Goal: Task Accomplishment & Management: Manage account settings

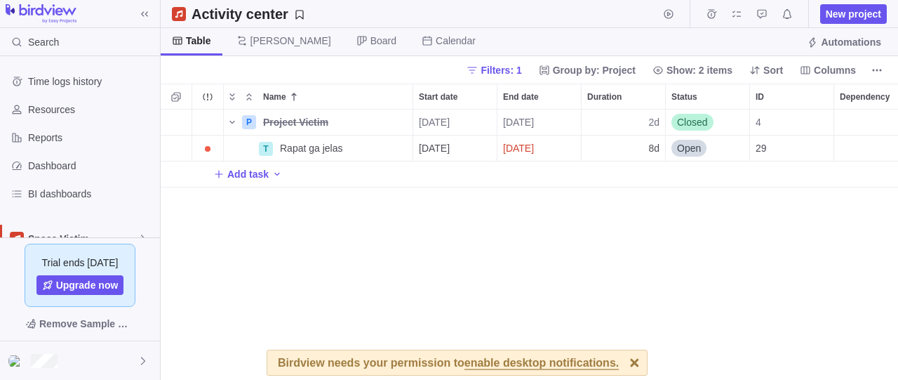
scroll to position [13, 13]
click at [66, 112] on span "Resources" at bounding box center [91, 109] width 126 height 14
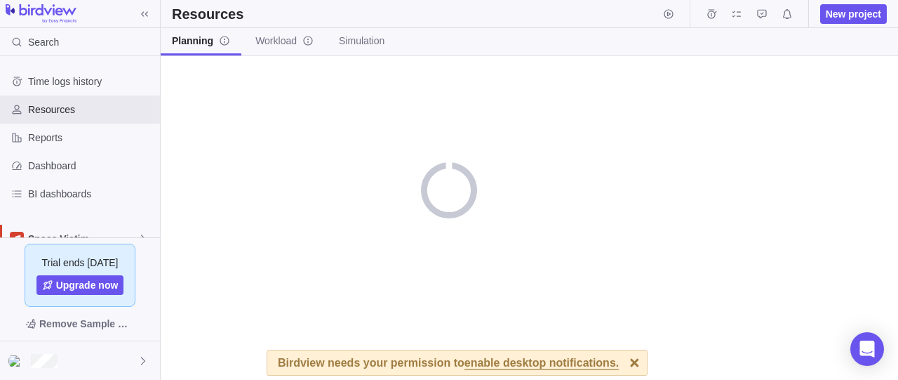
click at [622, 360] on div at bounding box center [634, 362] width 25 height 25
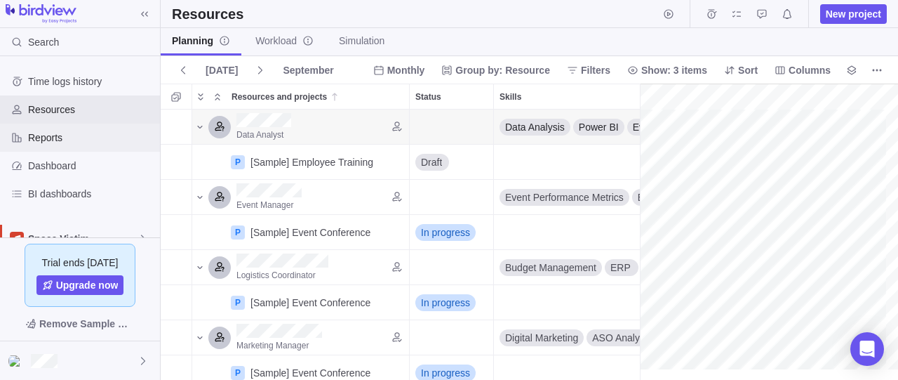
scroll to position [126, 0]
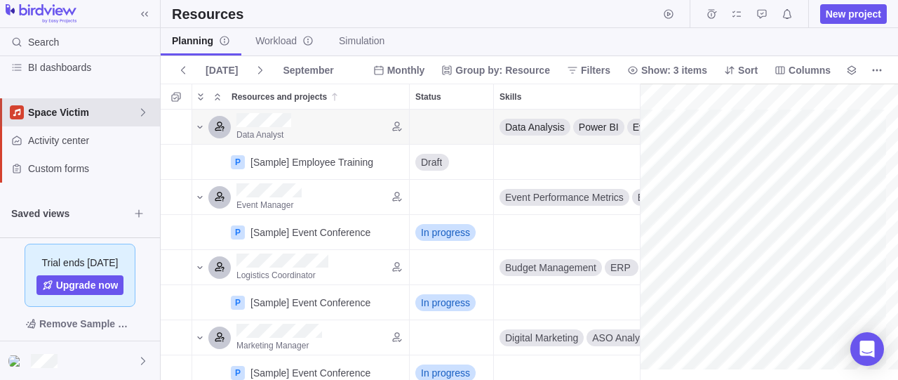
click at [126, 113] on span "Space Victim" at bounding box center [82, 112] width 109 height 14
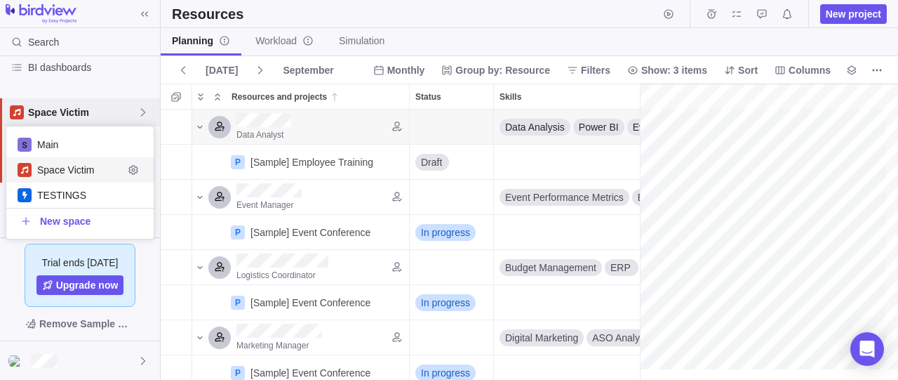
scroll to position [100, 135]
click at [67, 142] on span "Main" at bounding box center [80, 145] width 86 height 14
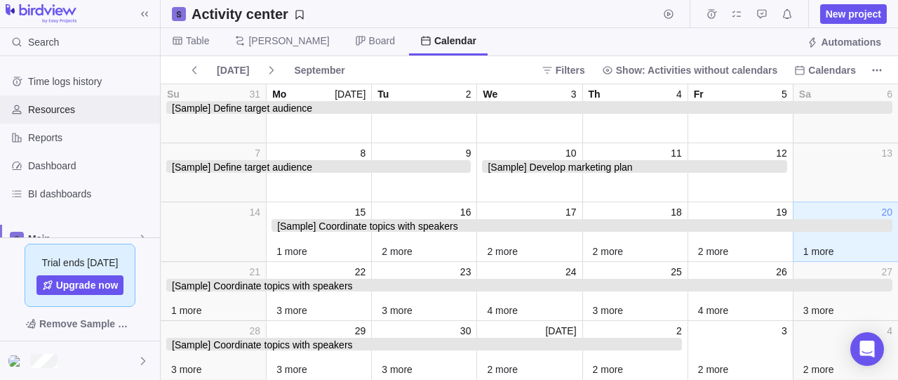
click at [95, 105] on span "Resources" at bounding box center [91, 109] width 126 height 14
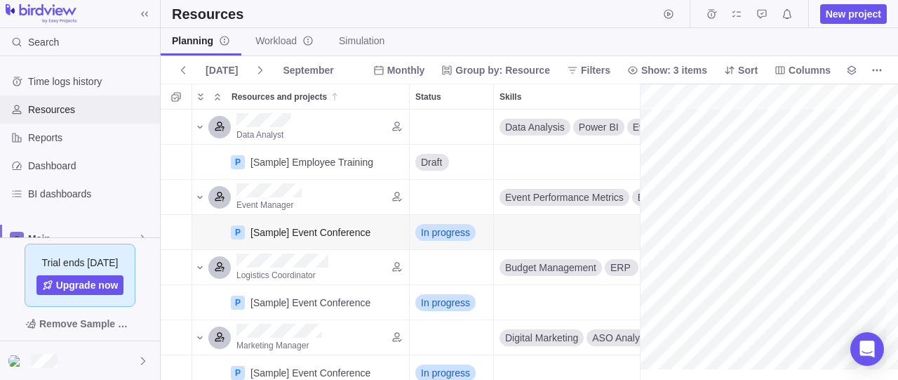
scroll to position [182, 0]
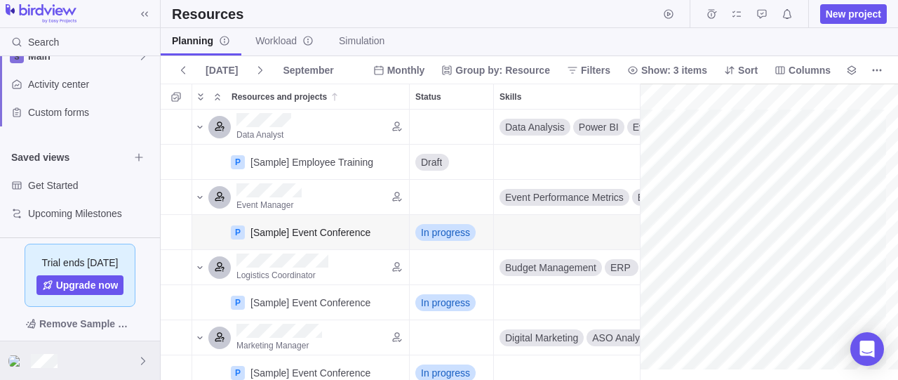
click at [68, 361] on div at bounding box center [80, 360] width 160 height 39
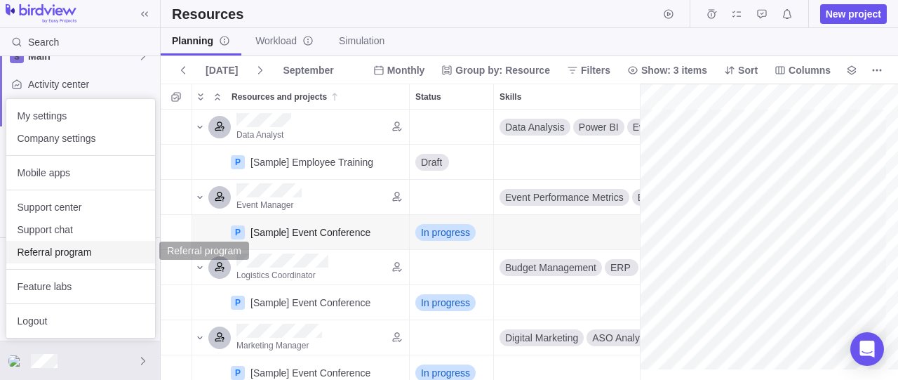
click at [71, 257] on span "Referral program" at bounding box center [81, 252] width 126 height 14
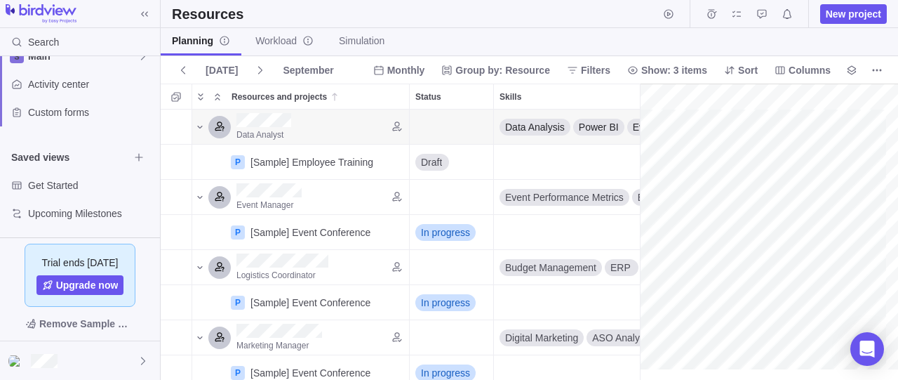
scroll to position [0, 0]
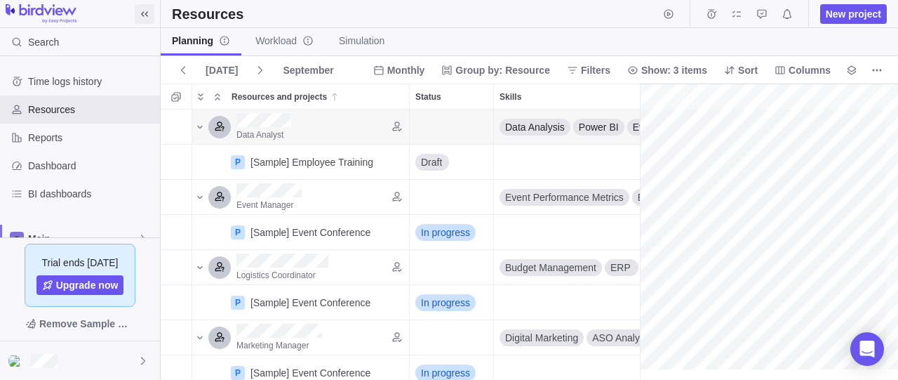
click at [149, 16] on icon at bounding box center [144, 13] width 11 height 11
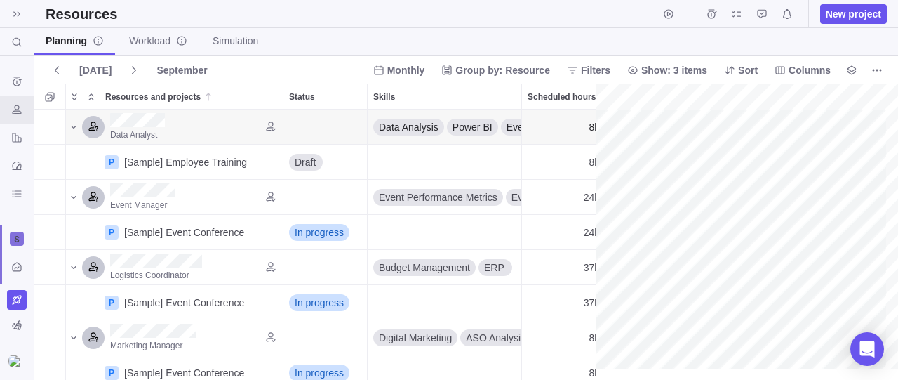
scroll to position [13, 13]
click at [20, 11] on icon at bounding box center [16, 13] width 11 height 11
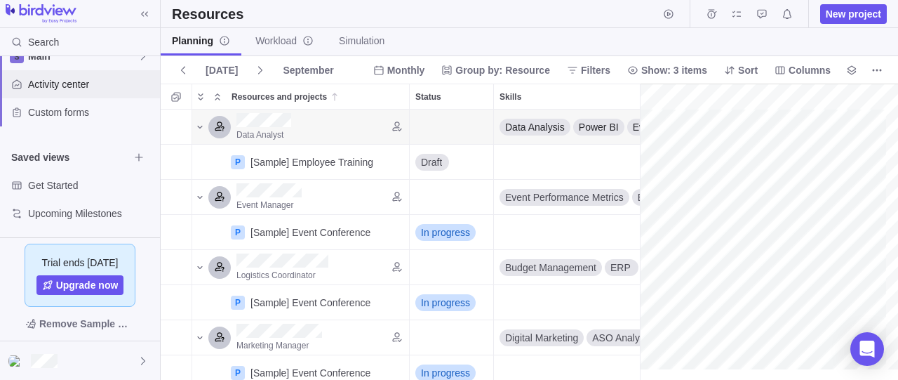
scroll to position [104, 0]
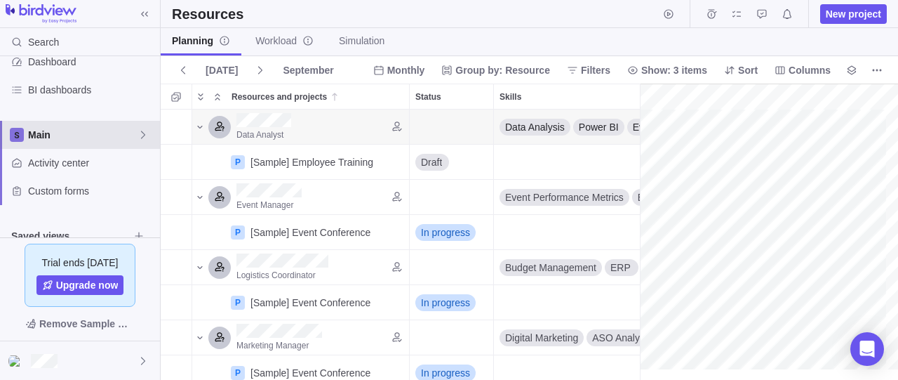
click at [61, 135] on span "Main" at bounding box center [82, 135] width 109 height 14
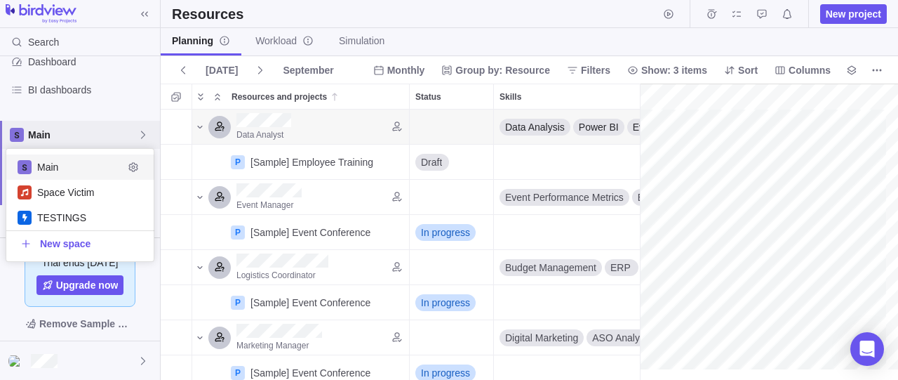
scroll to position [100, 135]
click at [135, 166] on icon "Edit space settings" at bounding box center [133, 166] width 11 height 11
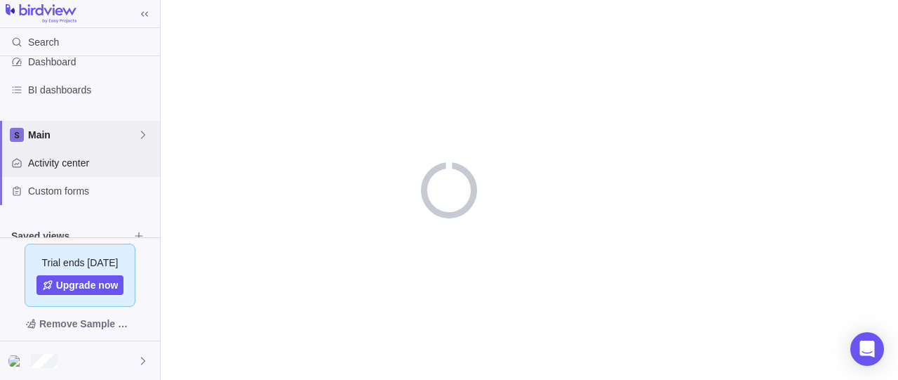
scroll to position [182, 0]
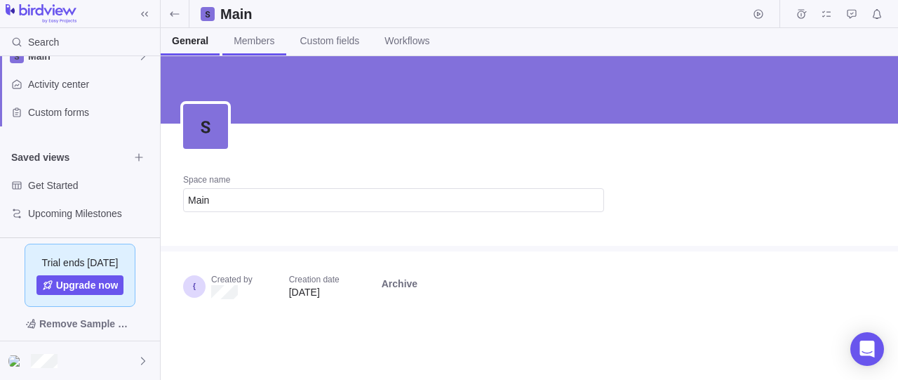
click at [248, 32] on link "Members" at bounding box center [253, 41] width 63 height 27
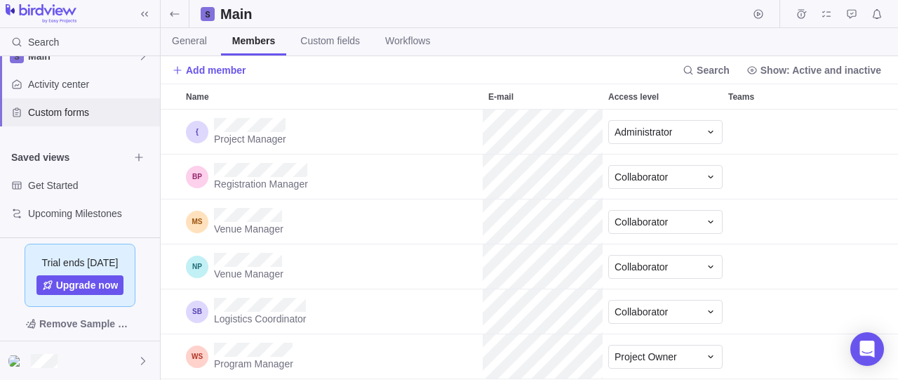
scroll to position [104, 0]
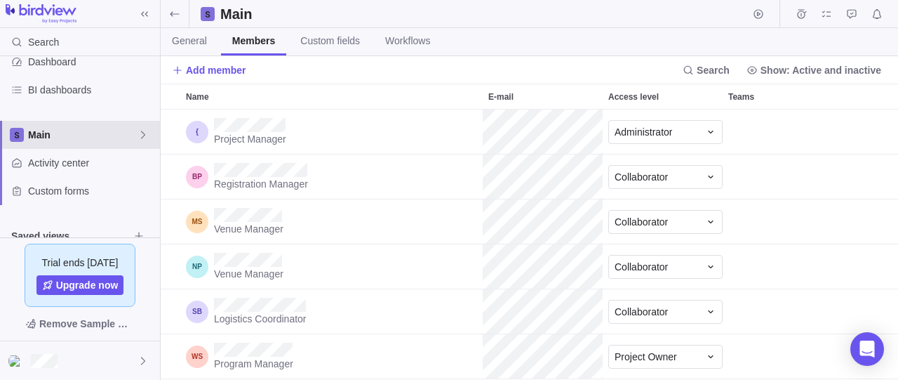
click at [124, 134] on span "Main" at bounding box center [82, 135] width 109 height 14
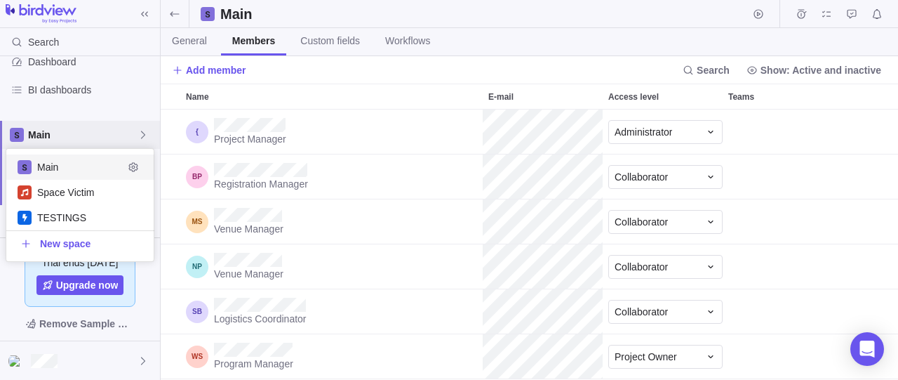
scroll to position [0, 0]
click at [62, 190] on span "Space Victim" at bounding box center [80, 192] width 86 height 14
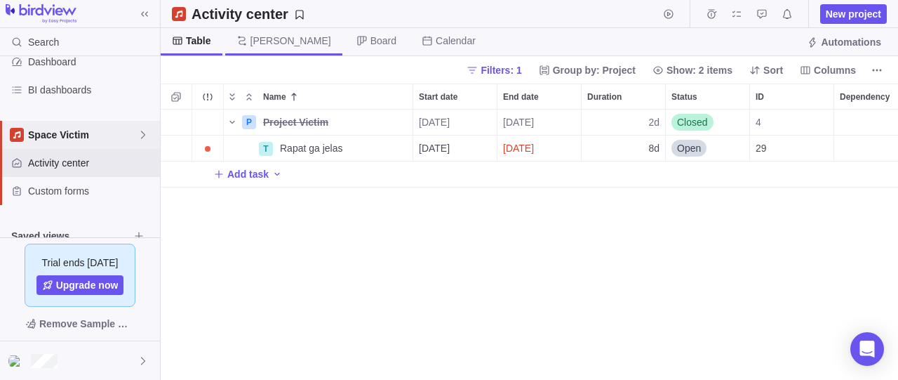
scroll to position [13, 13]
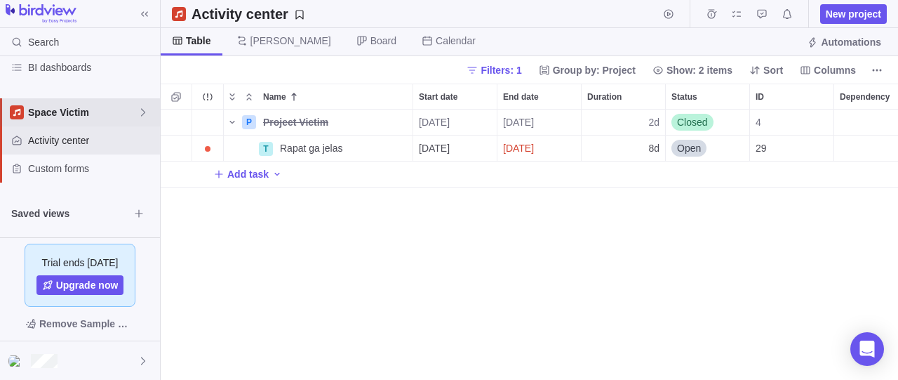
click at [145, 107] on icon at bounding box center [143, 112] width 11 height 11
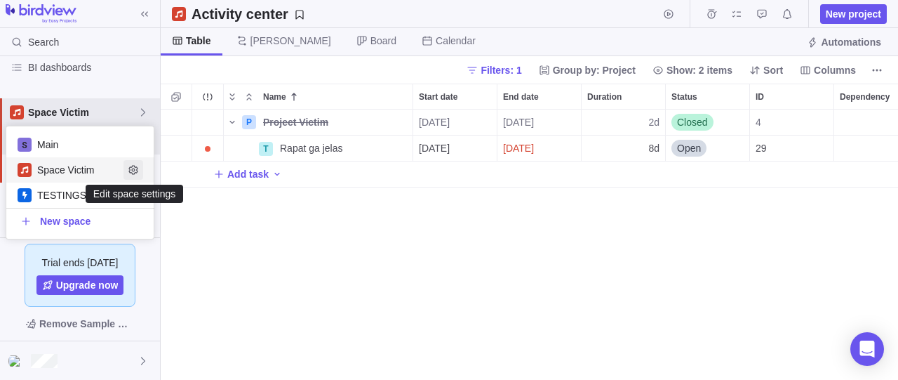
click at [130, 173] on icon "Edit space settings" at bounding box center [133, 169] width 11 height 11
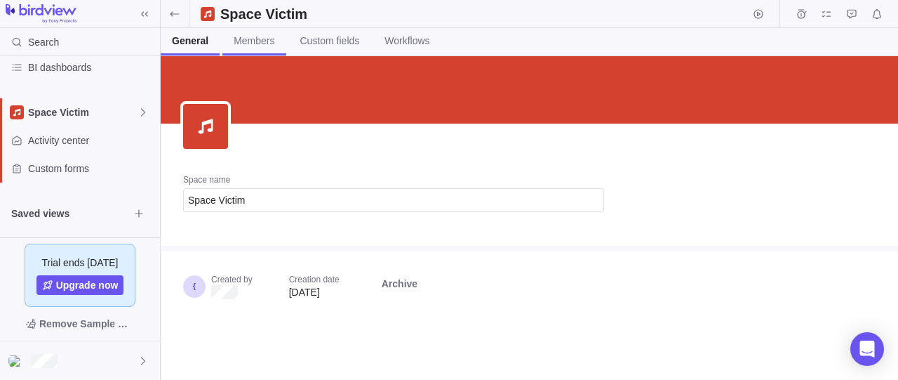
click at [257, 45] on span "Members" at bounding box center [254, 41] width 41 height 14
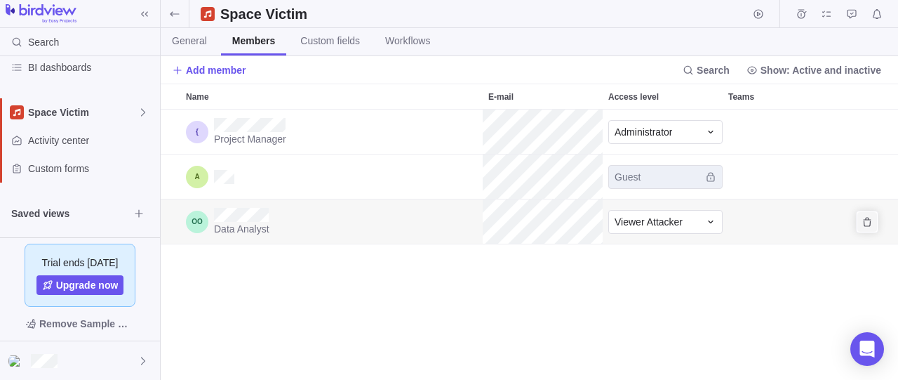
click at [869, 224] on icon "Remove" at bounding box center [867, 221] width 11 height 11
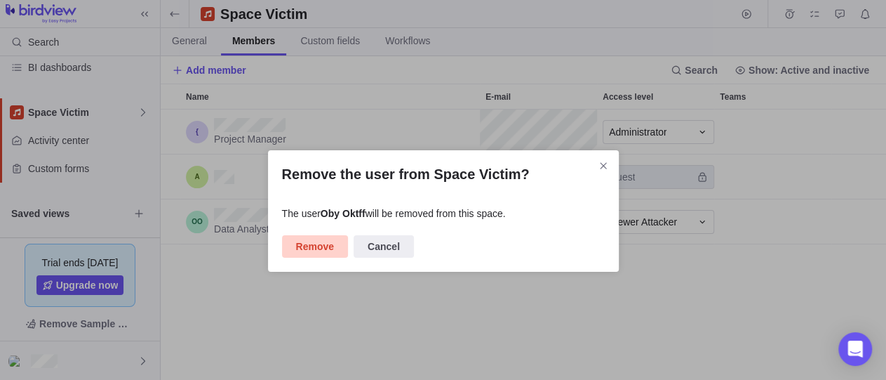
click at [308, 250] on span "Remove" at bounding box center [315, 246] width 38 height 17
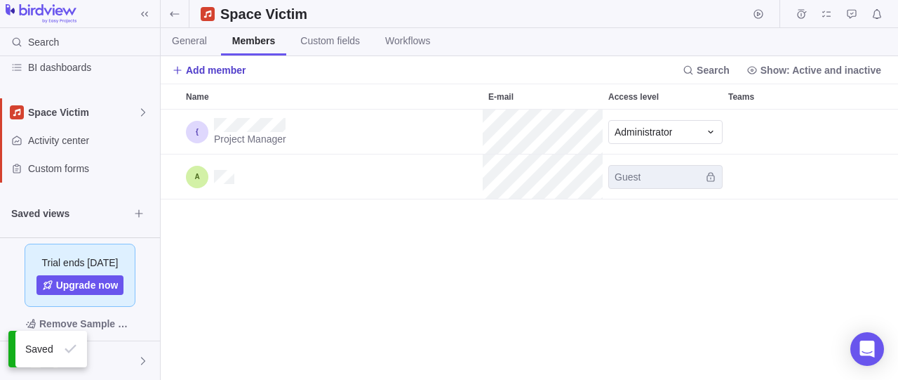
click at [182, 71] on icon at bounding box center [177, 70] width 11 height 11
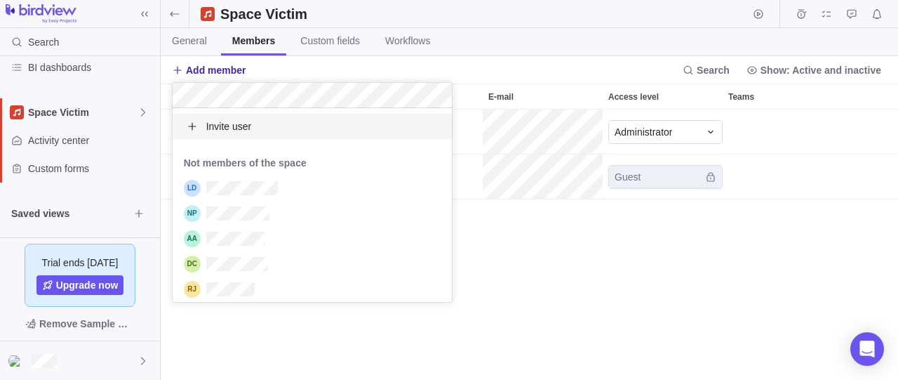
click at [466, 62] on body "Search Time logs history Resources Reports Dashboard BI dashboards Space Victim…" at bounding box center [449, 190] width 898 height 380
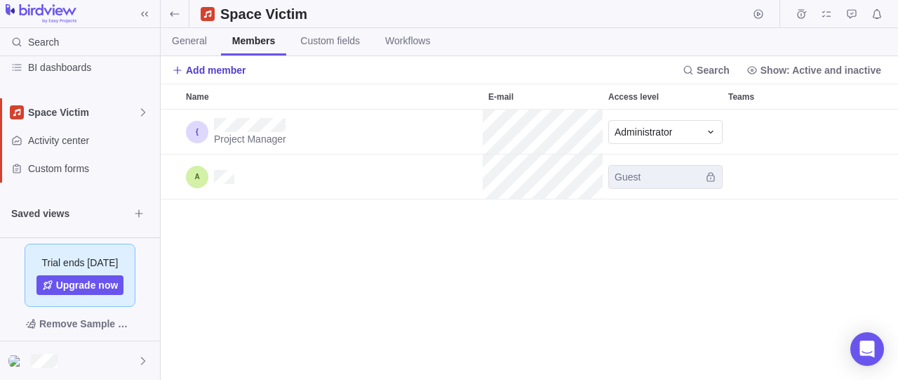
click at [229, 71] on span "Add member" at bounding box center [216, 70] width 60 height 14
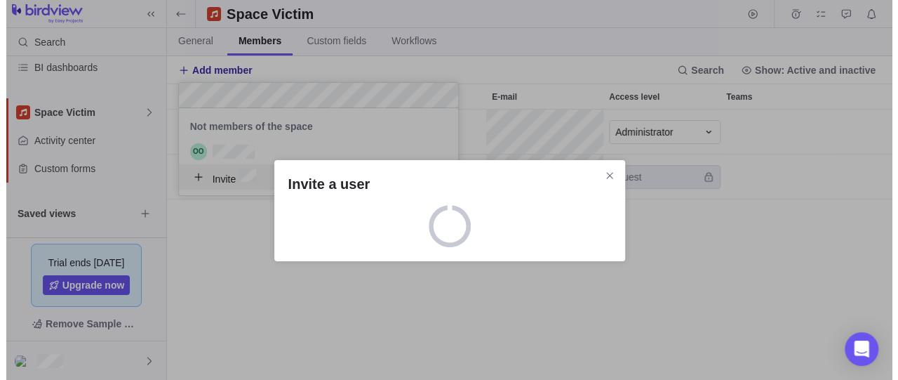
scroll to position [13, 13]
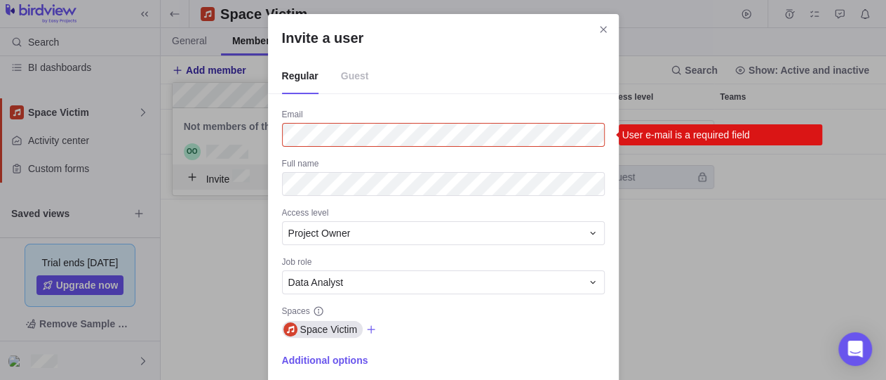
drag, startPoint x: 607, startPoint y: 27, endPoint x: 535, endPoint y: 48, distance: 75.3
click at [605, 27] on icon "Close" at bounding box center [603, 29] width 11 height 11
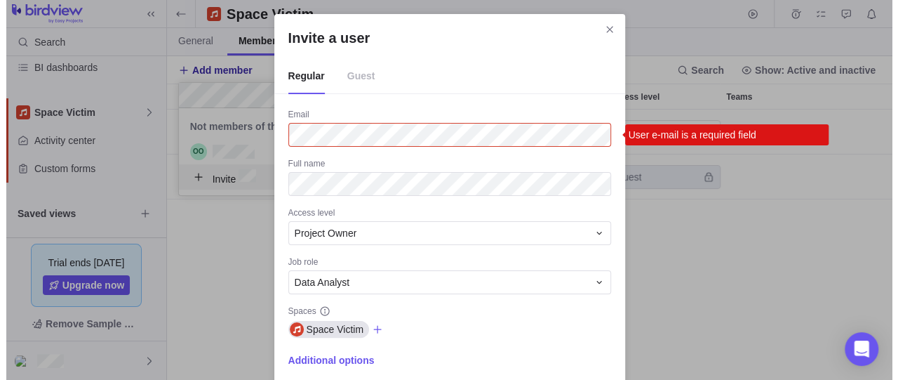
scroll to position [258, 725]
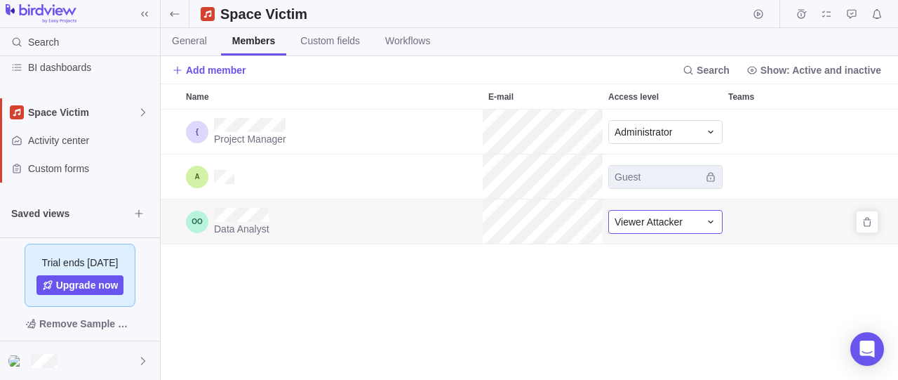
click at [698, 221] on div "Viewer Attacker" at bounding box center [657, 222] width 85 height 14
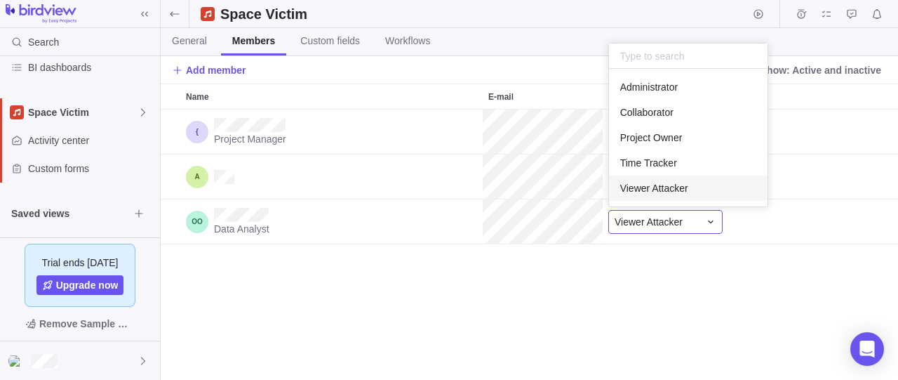
drag, startPoint x: 708, startPoint y: 327, endPoint x: 696, endPoint y: 318, distance: 15.0
click at [706, 328] on div "Name E-mail Access level Teams Project Manager Administrator Guest Data Analyst…" at bounding box center [529, 231] width 737 height 296
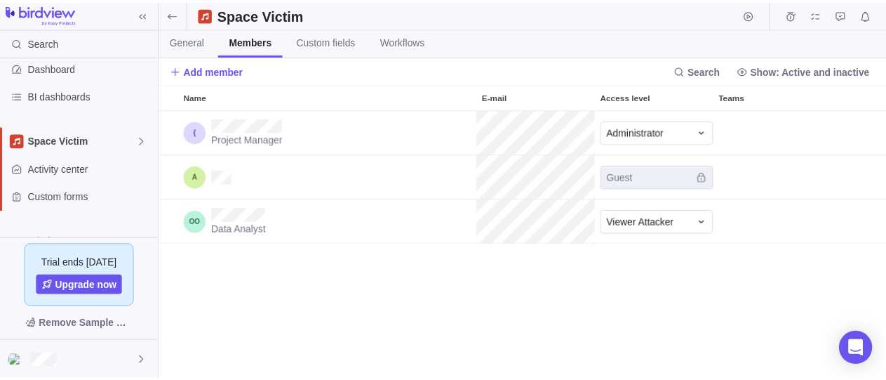
scroll to position [258, 725]
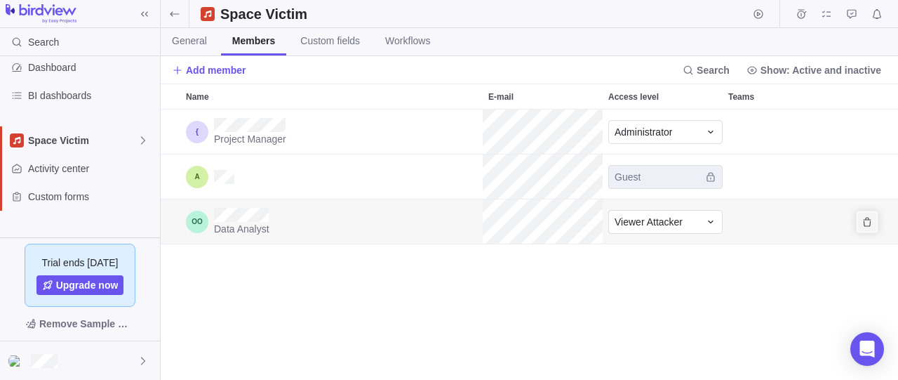
click at [864, 220] on icon "Remove" at bounding box center [867, 221] width 11 height 11
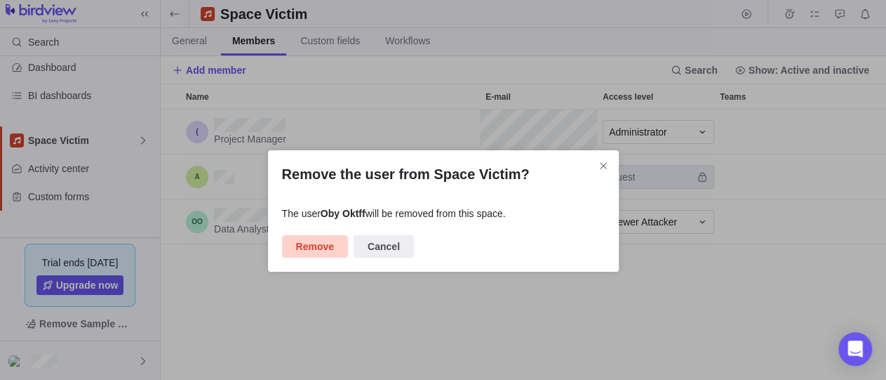
click at [323, 246] on span "Remove" at bounding box center [315, 246] width 38 height 17
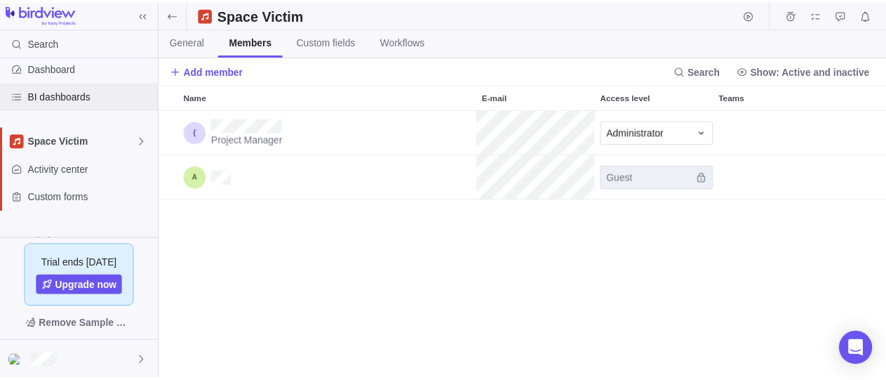
scroll to position [126, 0]
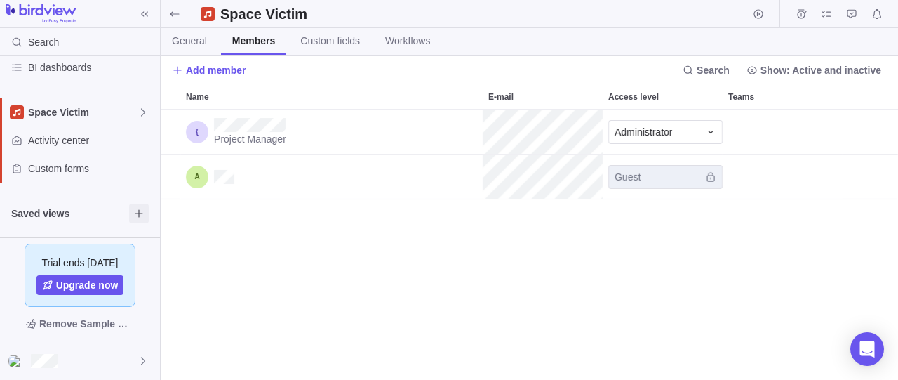
click at [143, 216] on icon "Browse views" at bounding box center [138, 213] width 11 height 11
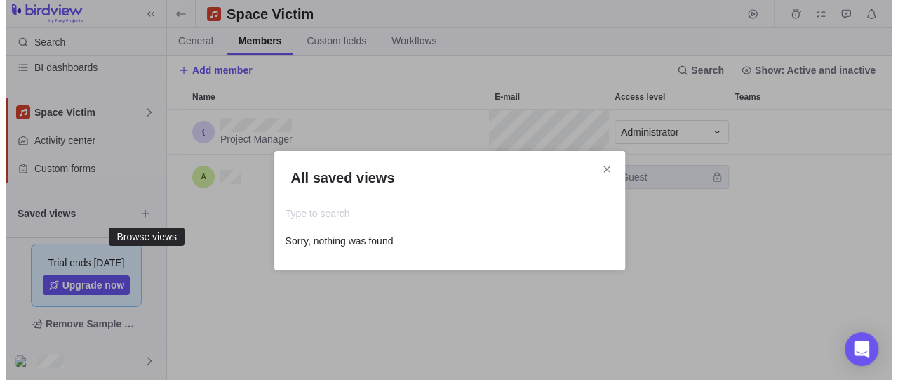
scroll to position [13, 13]
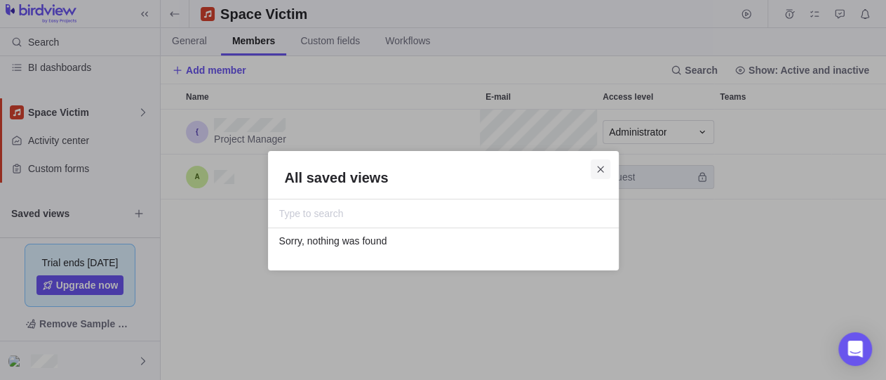
click at [600, 167] on icon "Close" at bounding box center [600, 168] width 11 height 11
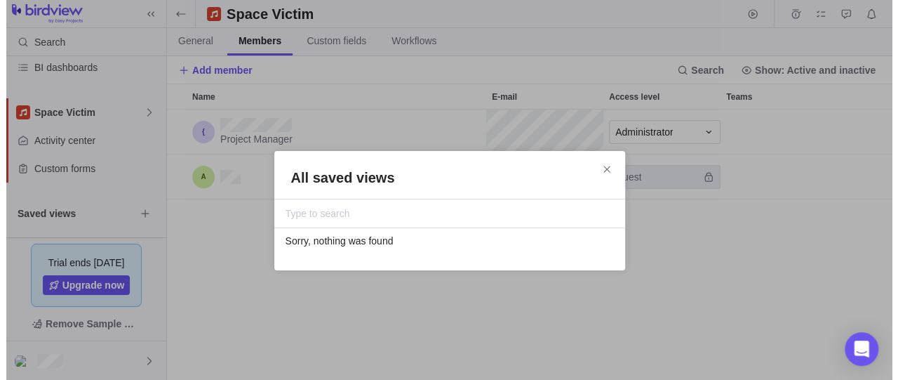
scroll to position [258, 725]
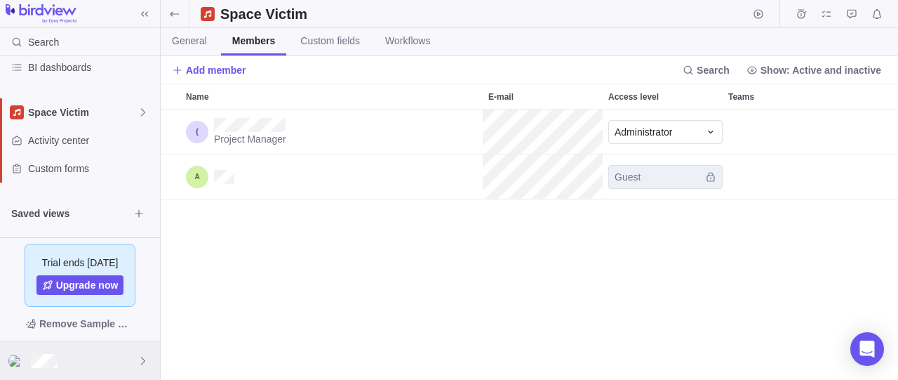
click at [127, 357] on div at bounding box center [80, 360] width 160 height 39
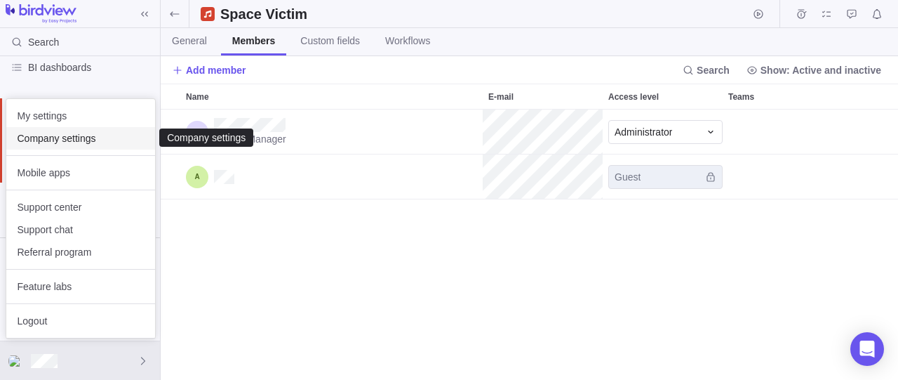
click at [88, 141] on span "Company settings" at bounding box center [81, 138] width 126 height 14
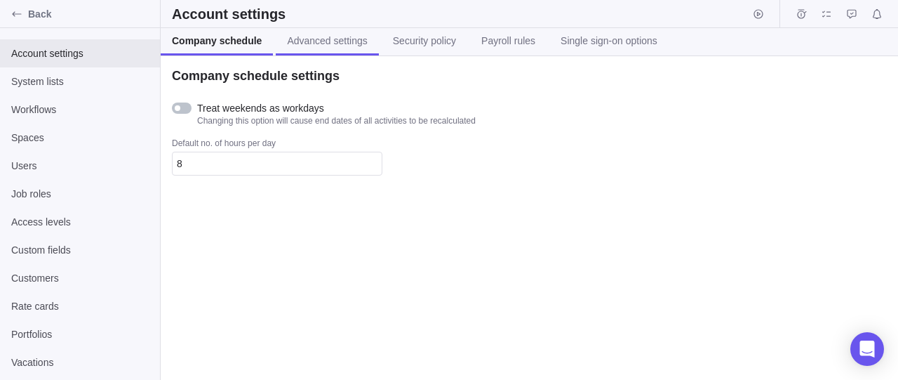
click at [339, 43] on span "Advanced settings" at bounding box center [327, 41] width 80 height 14
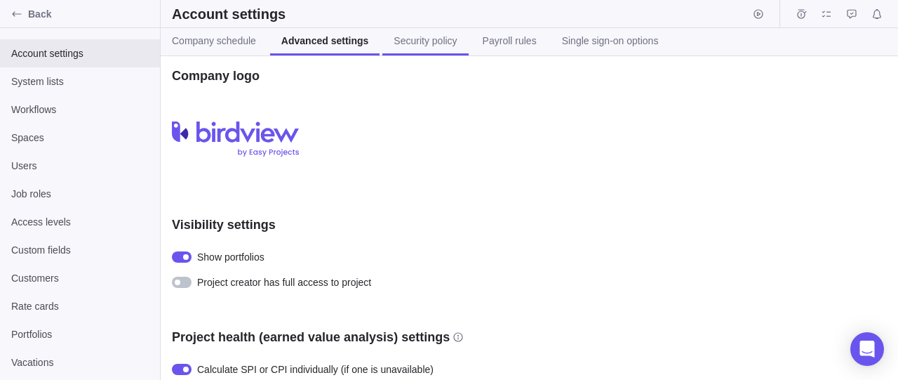
click at [416, 44] on span "Security policy" at bounding box center [425, 41] width 63 height 14
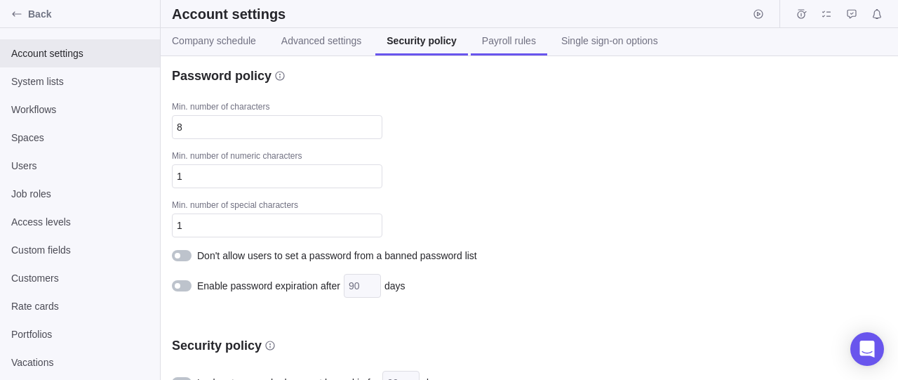
click at [485, 35] on span "Payroll rules" at bounding box center [509, 41] width 54 height 14
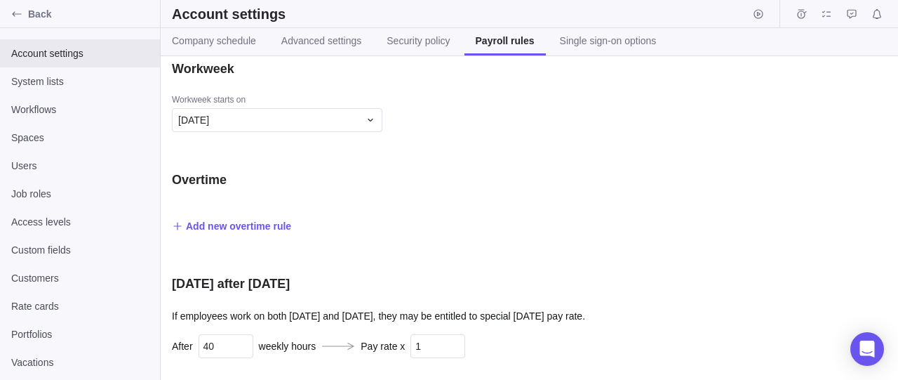
scroll to position [10, 0]
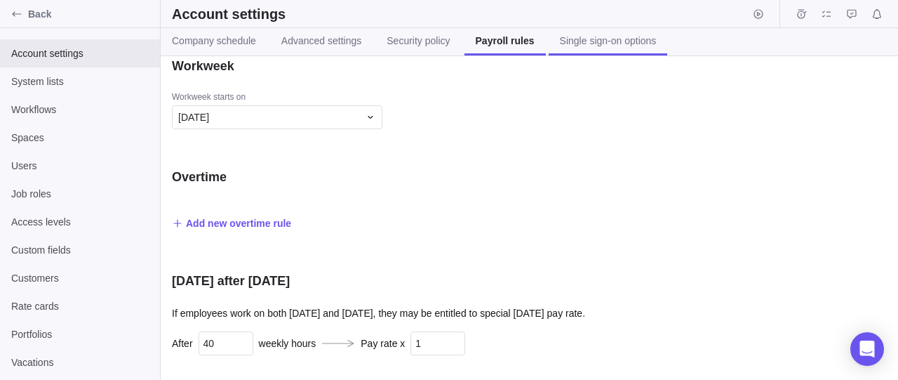
click at [589, 36] on span "Single sign-on options" at bounding box center [608, 41] width 97 height 14
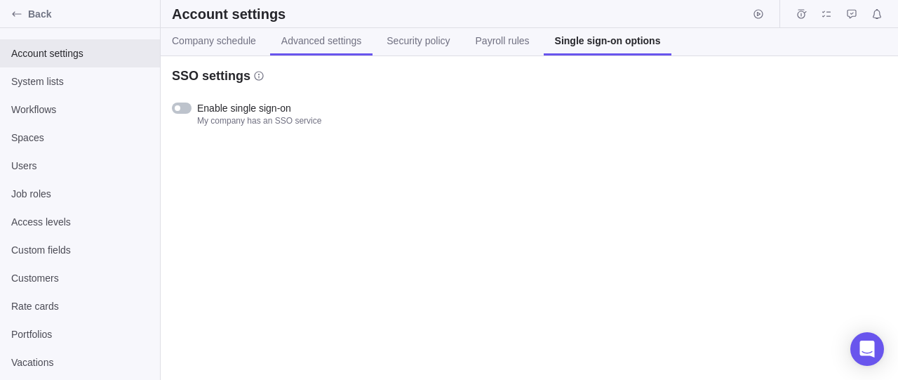
click at [313, 41] on span "Advanced settings" at bounding box center [321, 41] width 80 height 14
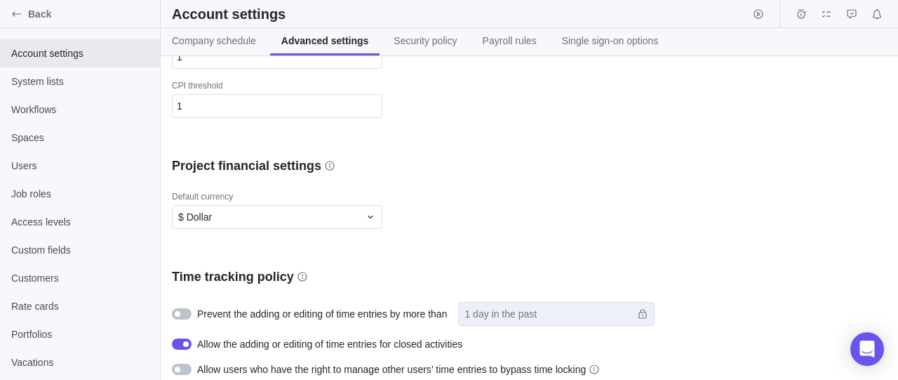
scroll to position [42, 0]
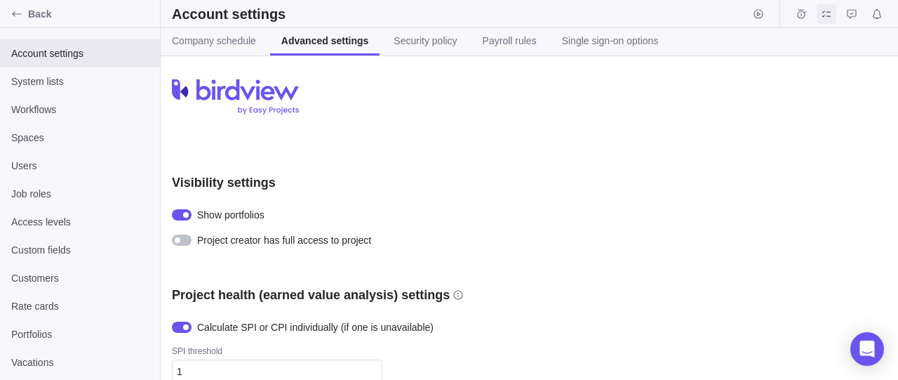
click at [826, 19] on icon "My assignments" at bounding box center [826, 13] width 11 height 11
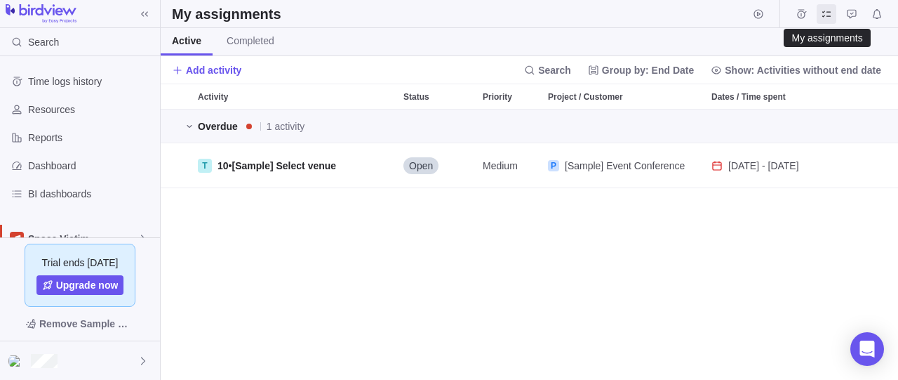
scroll to position [258, 725]
click at [859, 16] on span "Approval requests" at bounding box center [852, 14] width 20 height 20
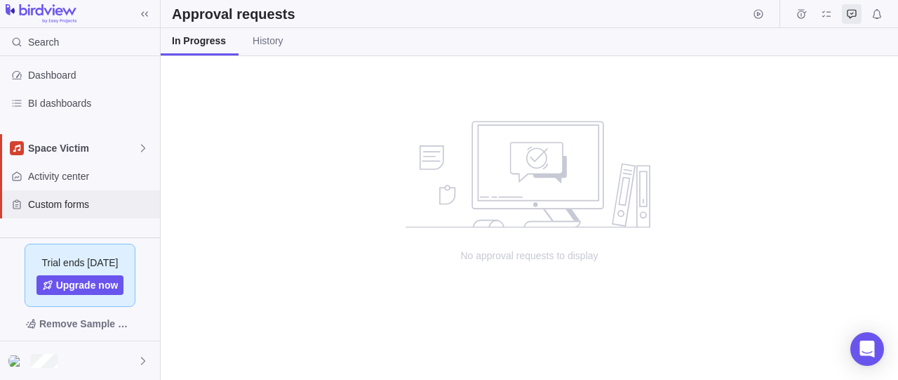
scroll to position [126, 0]
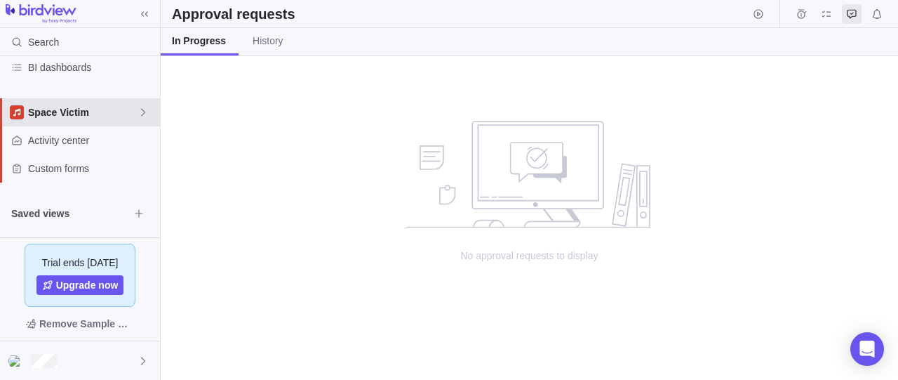
click at [140, 116] on icon at bounding box center [143, 112] width 11 height 11
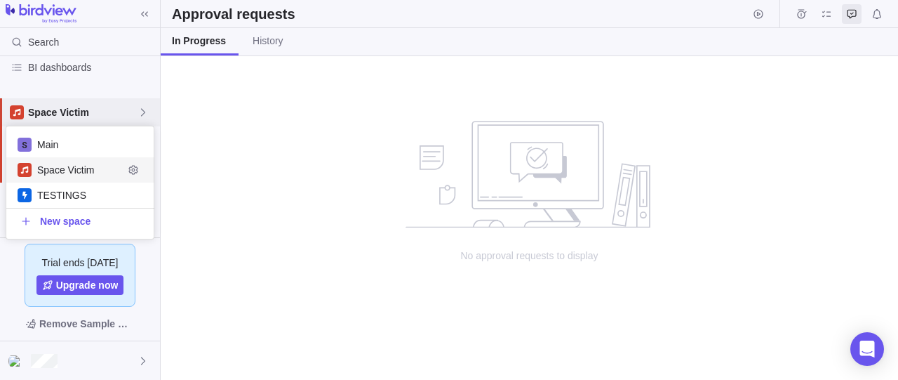
scroll to position [100, 135]
click at [131, 166] on icon "Edit space settings" at bounding box center [133, 169] width 11 height 11
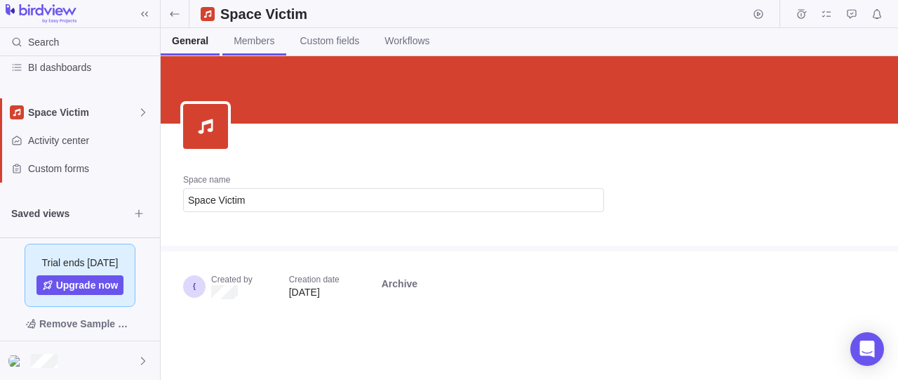
click at [257, 40] on span "Members" at bounding box center [254, 41] width 41 height 14
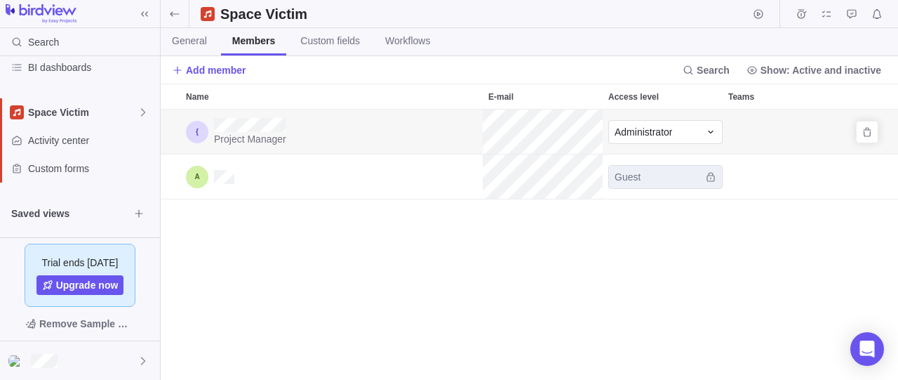
scroll to position [258, 725]
click at [215, 76] on span "Add member" at bounding box center [216, 70] width 60 height 14
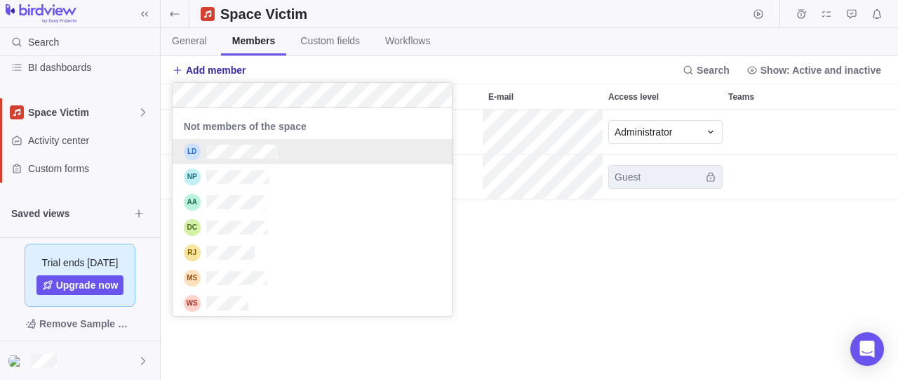
scroll to position [100, 267]
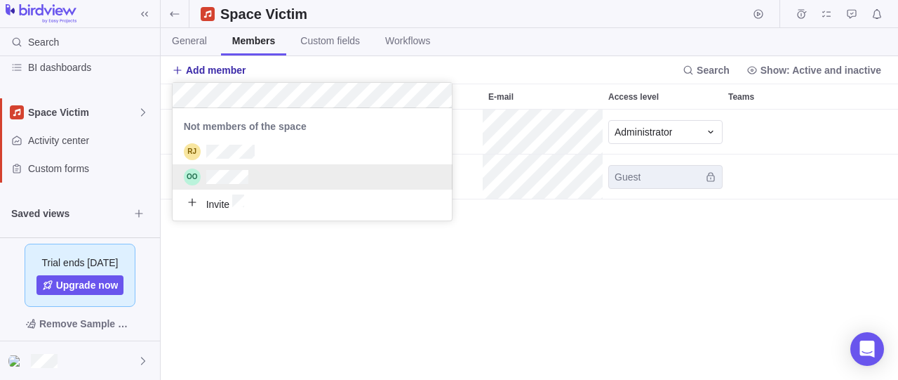
click at [276, 177] on div "grid" at bounding box center [313, 176] width 280 height 25
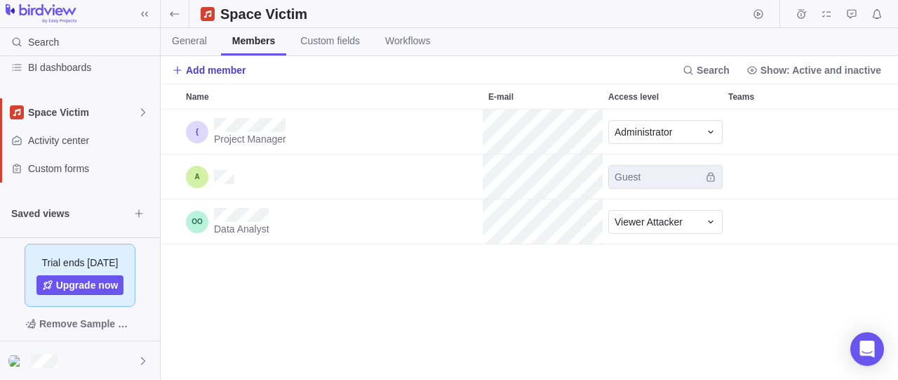
click at [224, 60] on span "Add member" at bounding box center [209, 70] width 74 height 20
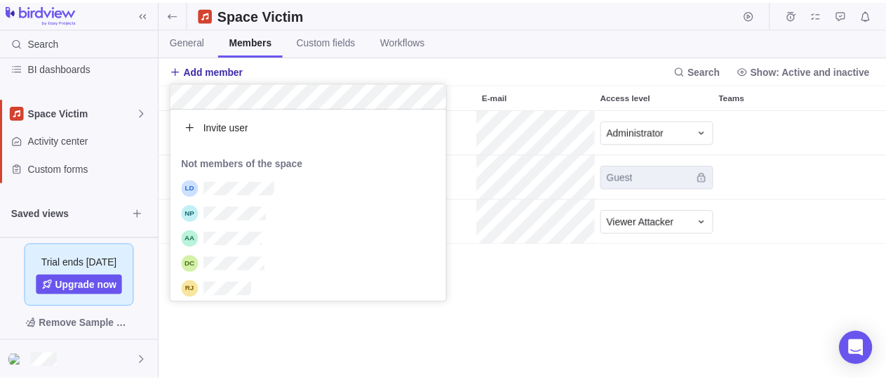
scroll to position [181, 267]
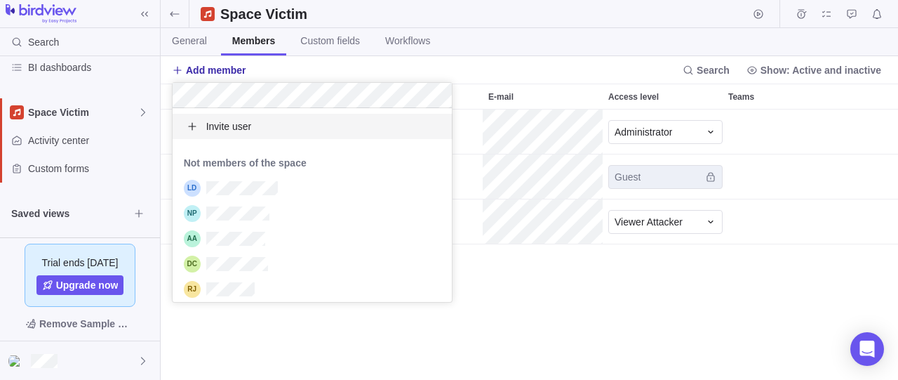
click at [261, 126] on div "Invite user" at bounding box center [313, 126] width 280 height 25
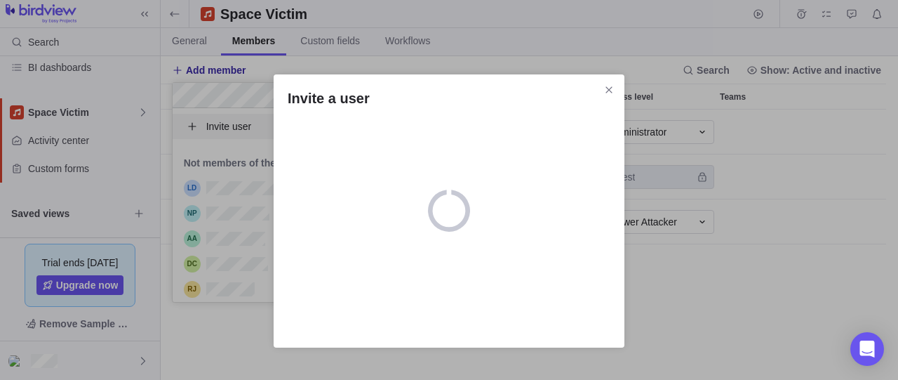
scroll to position [13, 13]
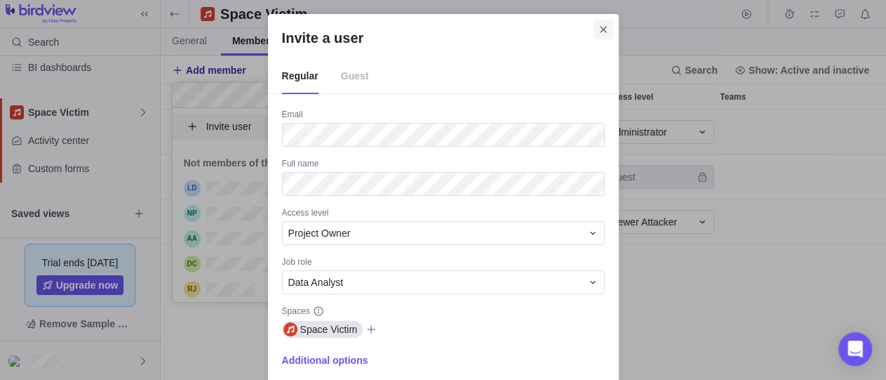
click at [603, 32] on icon "Close" at bounding box center [603, 29] width 11 height 11
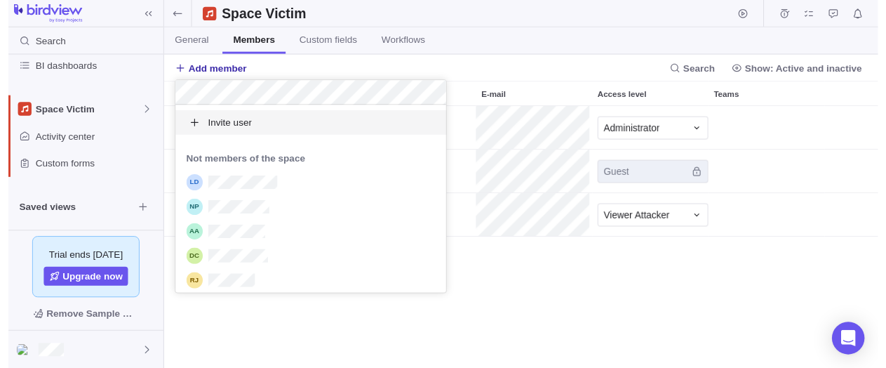
scroll to position [258, 725]
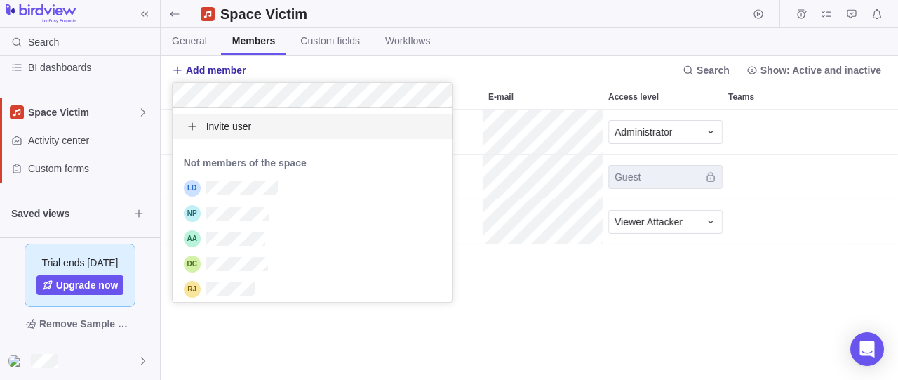
click at [688, 283] on body "Search Time logs history Resources Reports Dashboard BI dashboards Space Victim…" at bounding box center [449, 190] width 898 height 380
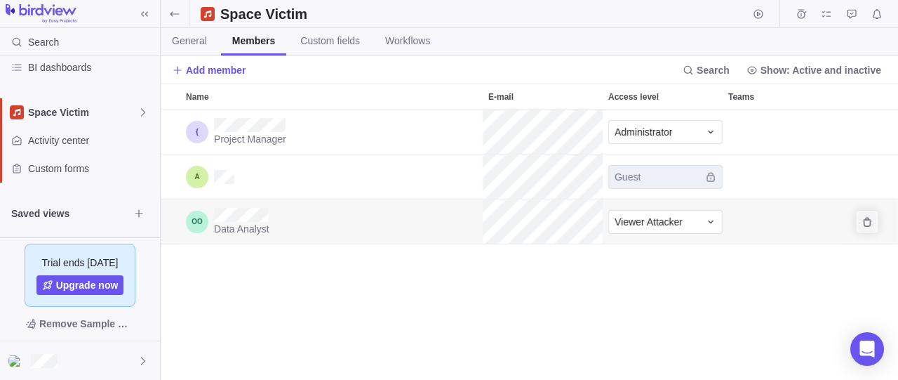
click at [868, 222] on icon "Remove" at bounding box center [867, 221] width 11 height 11
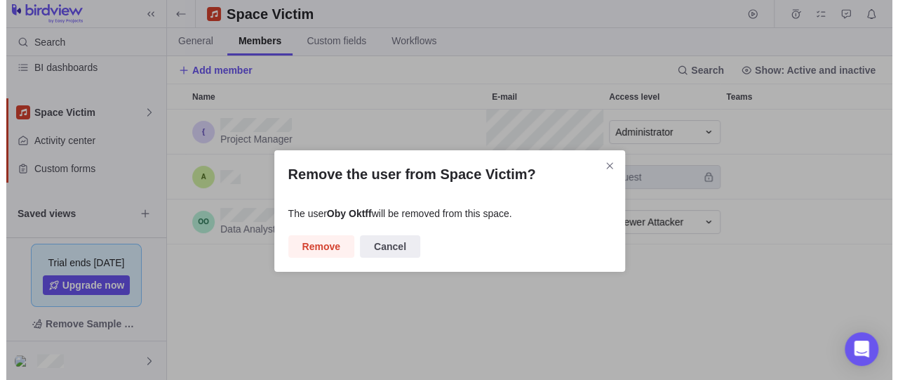
scroll to position [258, 713]
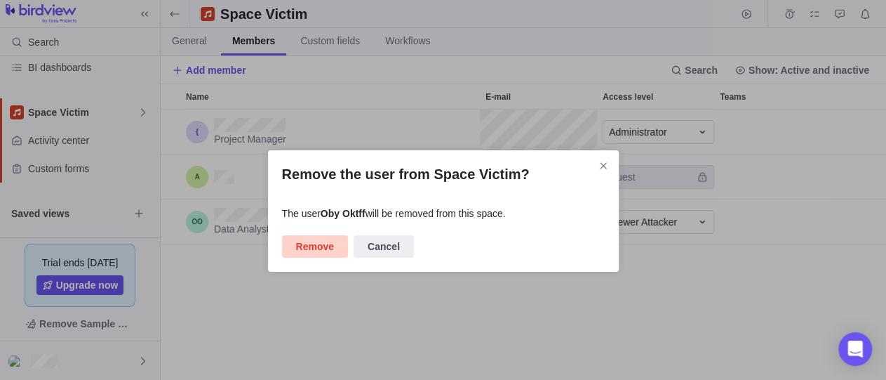
click at [323, 245] on span "Remove" at bounding box center [315, 246] width 38 height 17
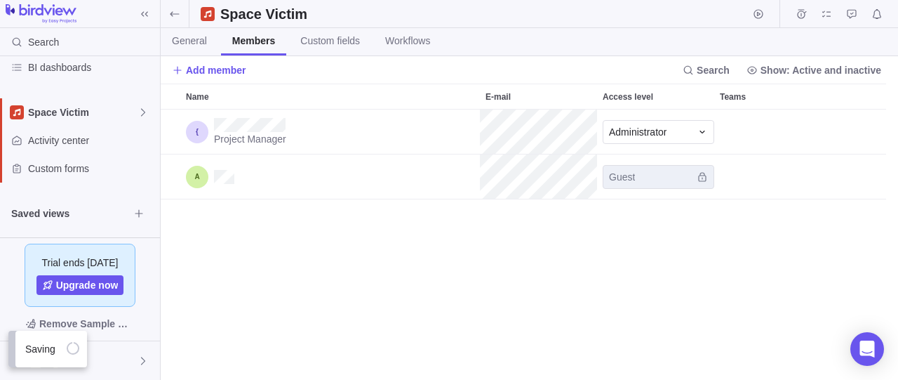
scroll to position [258, 725]
click at [233, 68] on span "Add member" at bounding box center [216, 70] width 60 height 14
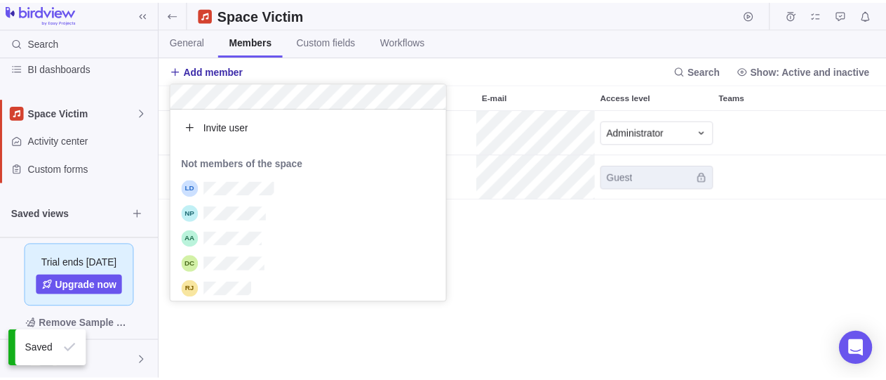
scroll to position [181, 267]
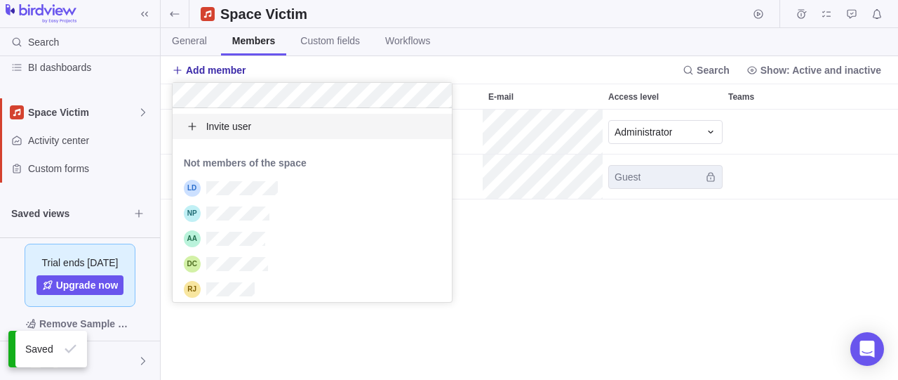
click at [230, 127] on span "Invite user" at bounding box center [229, 126] width 46 height 14
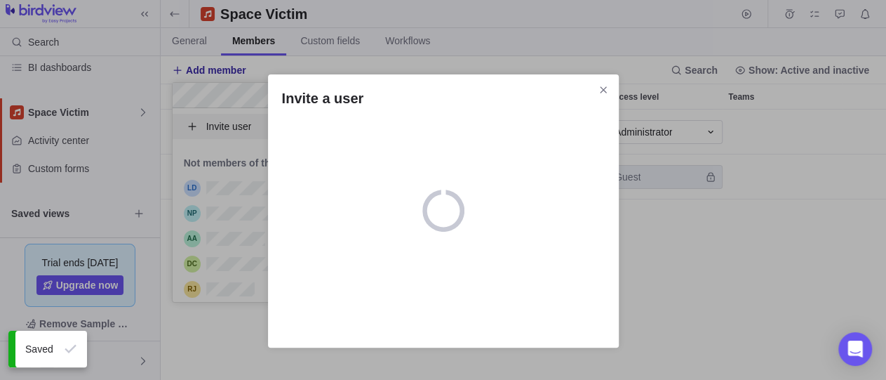
scroll to position [13, 13]
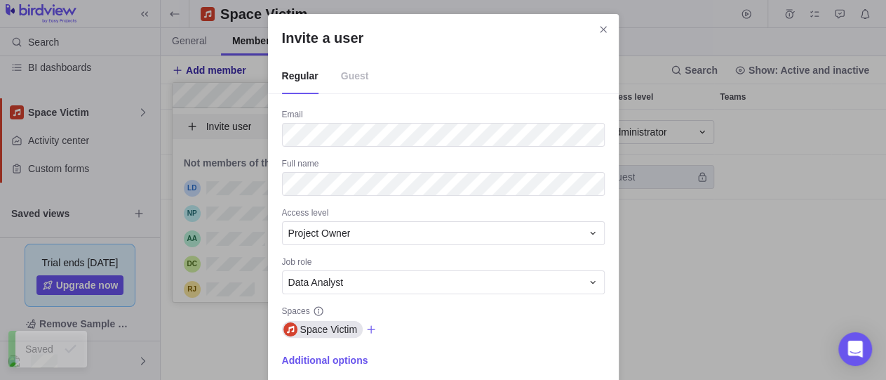
click at [344, 74] on span "Guest" at bounding box center [355, 76] width 28 height 35
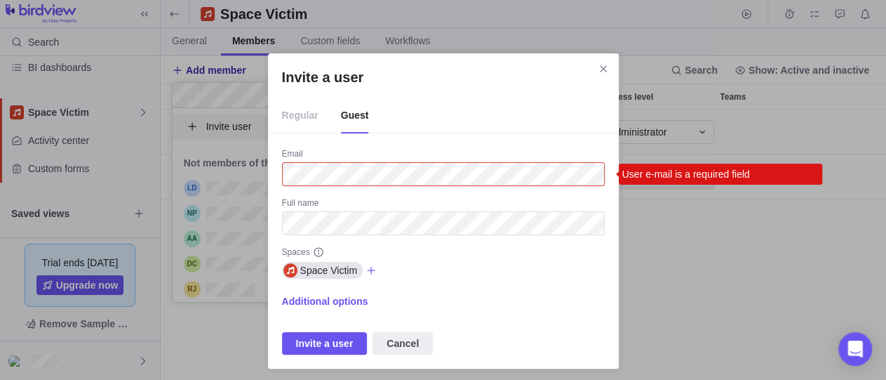
click at [302, 113] on span "Regular" at bounding box center [300, 115] width 36 height 35
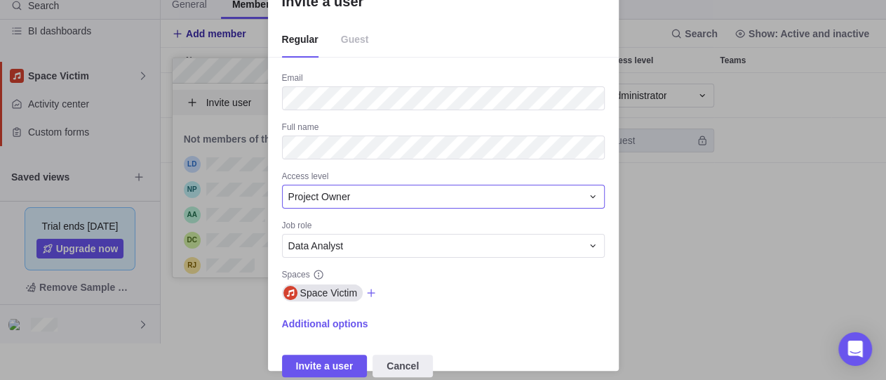
scroll to position [41, 0]
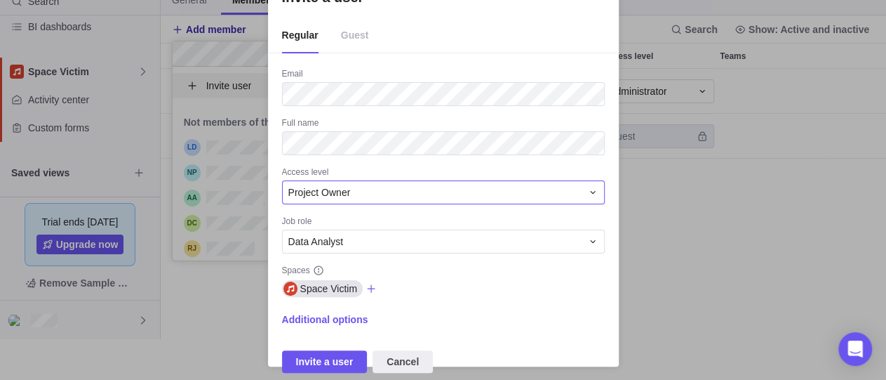
click at [363, 189] on div "Project Owner" at bounding box center [434, 192] width 293 height 14
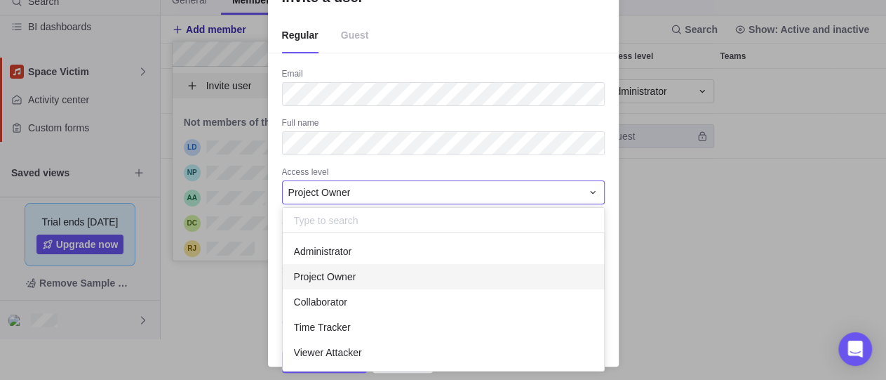
scroll to position [125, 309]
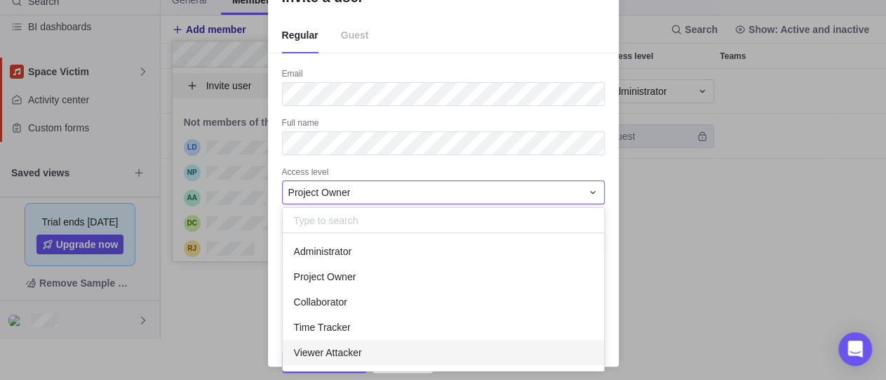
click at [363, 347] on div "Viewer Attacker" at bounding box center [444, 352] width 322 height 25
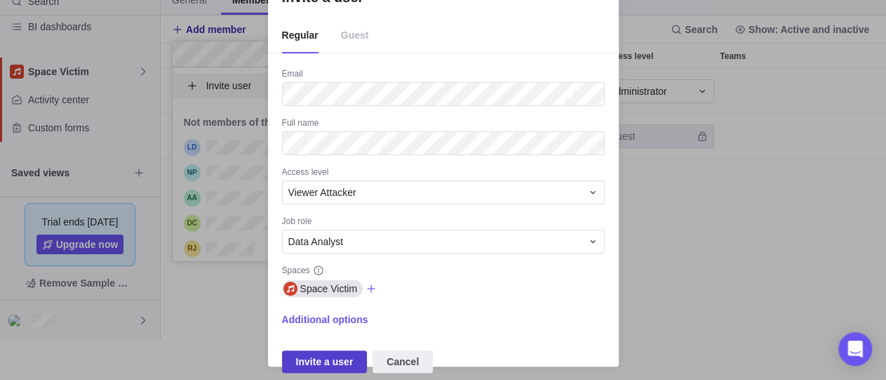
click at [331, 356] on span "Invite a user" at bounding box center [325, 361] width 58 height 17
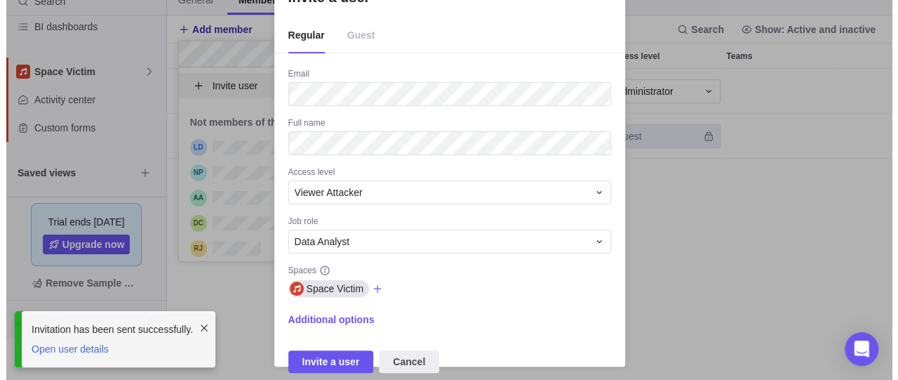
scroll to position [258, 725]
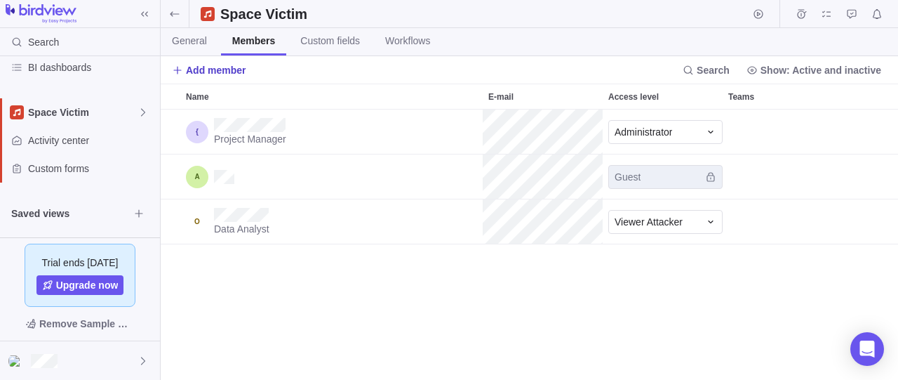
click at [229, 74] on span "Add member" at bounding box center [216, 70] width 60 height 14
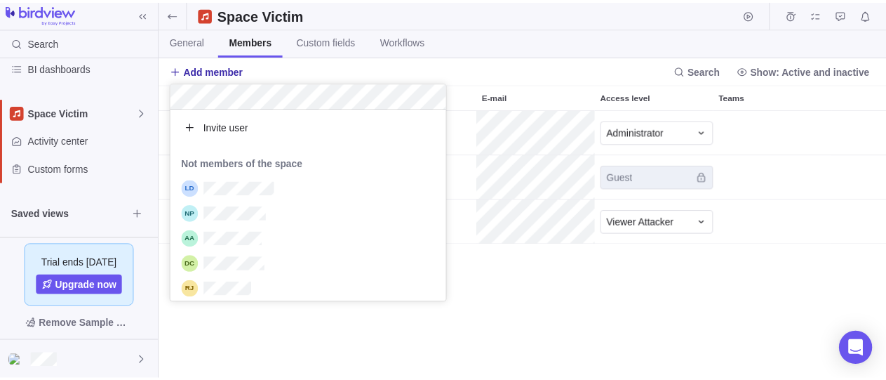
scroll to position [181, 267]
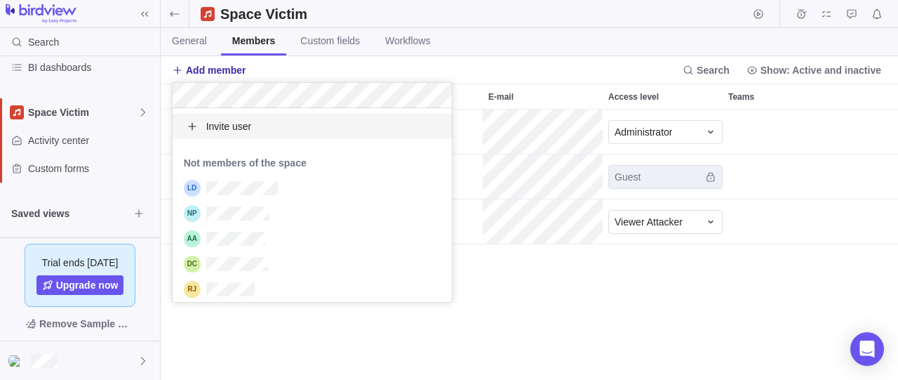
click at [253, 133] on div "Invite user" at bounding box center [313, 126] width 280 height 25
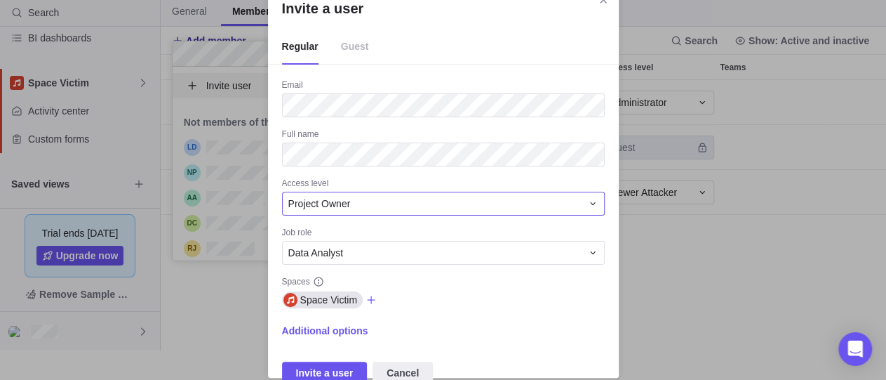
scroll to position [41, 0]
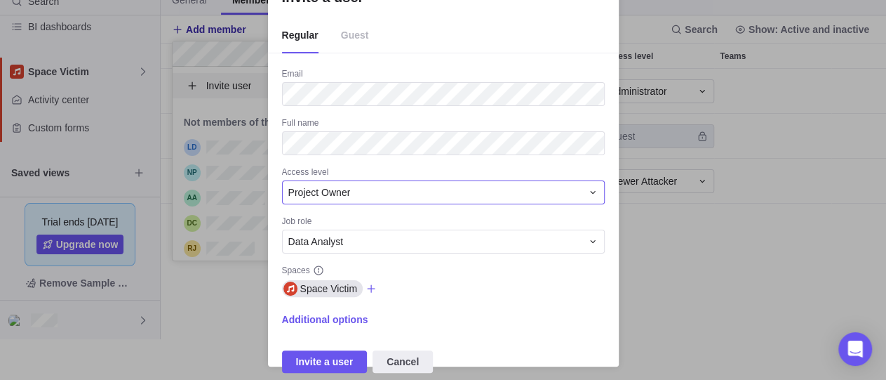
click at [394, 189] on div "Project Owner" at bounding box center [434, 192] width 293 height 14
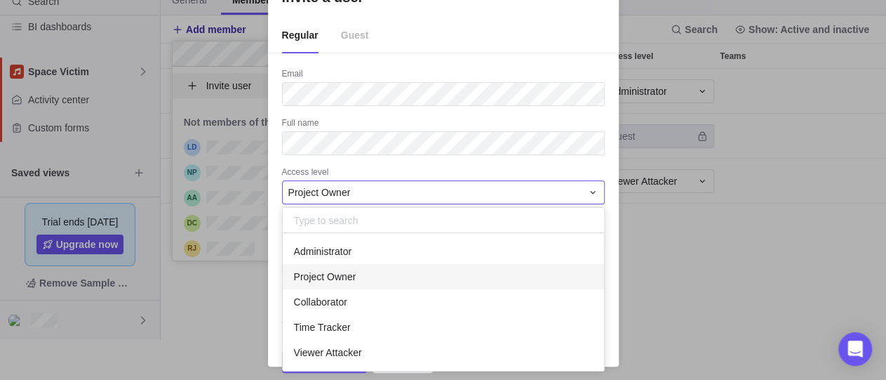
scroll to position [125, 309]
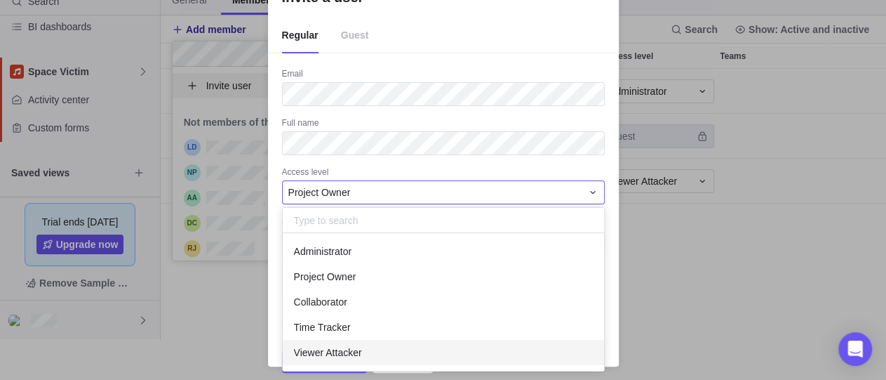
click at [354, 360] on div "Viewer Attacker" at bounding box center [444, 352] width 322 height 25
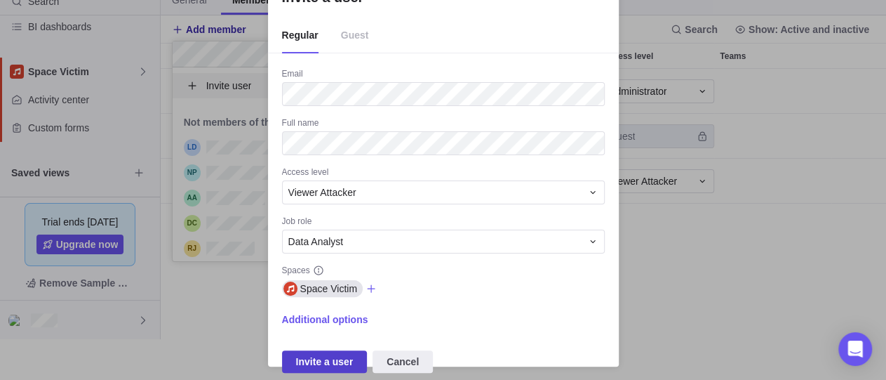
click at [337, 361] on span "Invite a user" at bounding box center [325, 361] width 58 height 17
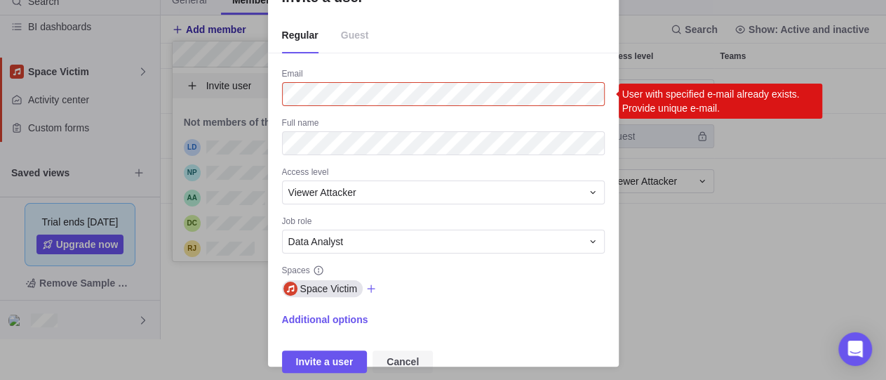
click at [410, 353] on span "Cancel" at bounding box center [403, 361] width 32 height 17
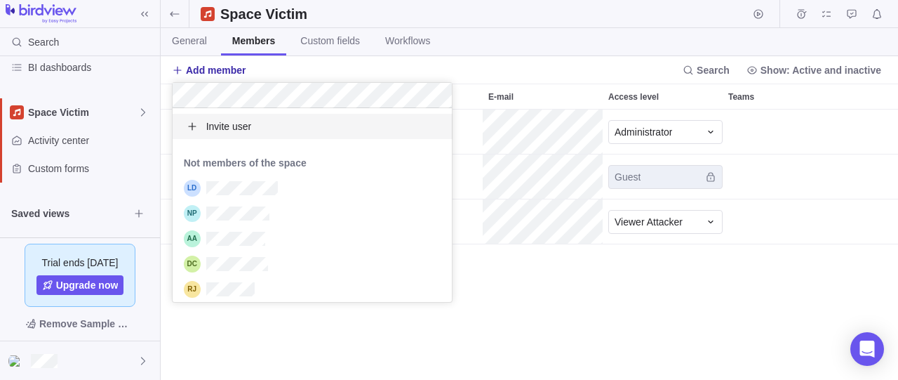
click at [585, 299] on body "Search Time logs history Resources Reports Dashboard BI dashboards Space Victim…" at bounding box center [449, 190] width 898 height 380
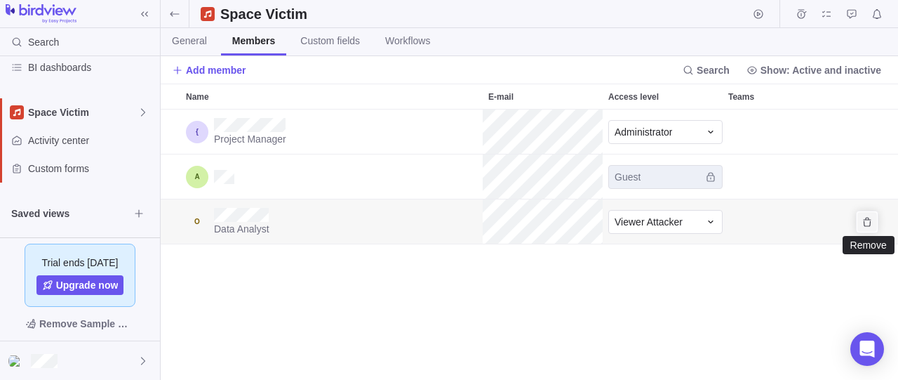
click at [865, 225] on icon "Remove" at bounding box center [867, 221] width 8 height 9
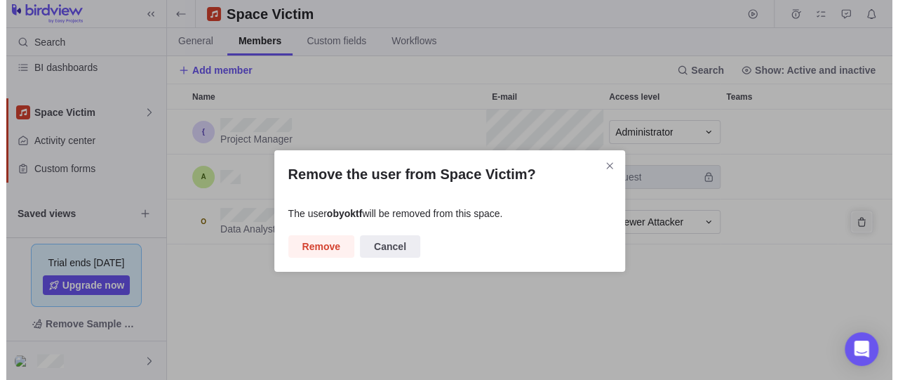
scroll to position [13, 13]
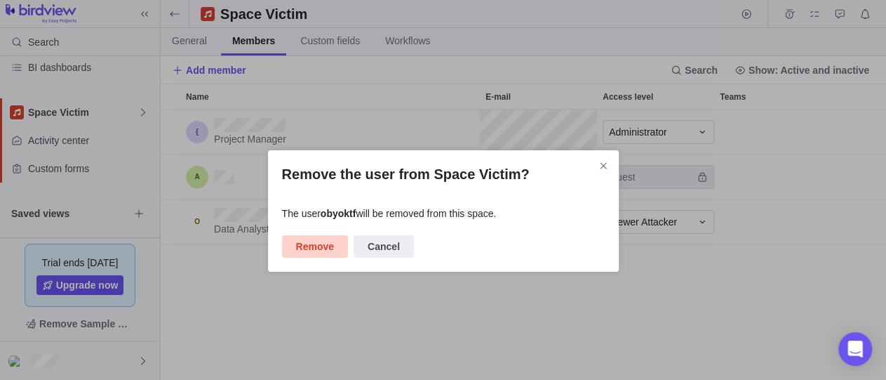
click at [321, 246] on span "Remove" at bounding box center [315, 246] width 38 height 17
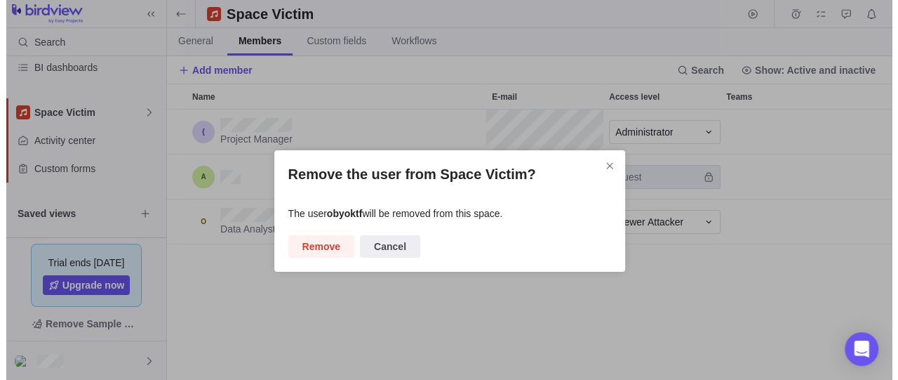
scroll to position [258, 725]
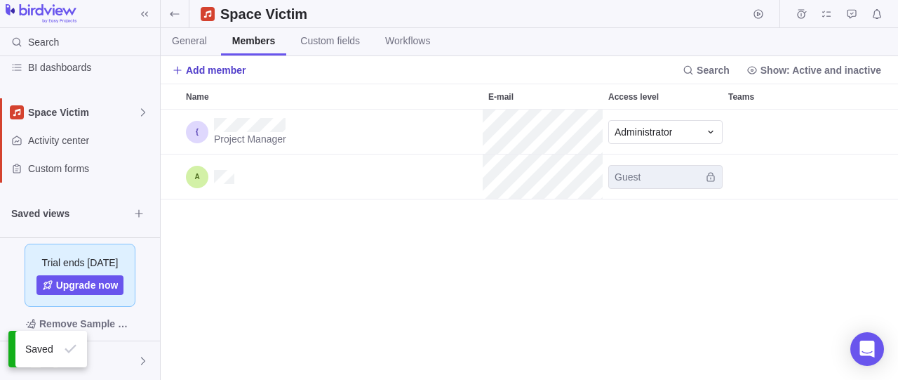
click at [218, 68] on span "Add member" at bounding box center [216, 70] width 60 height 14
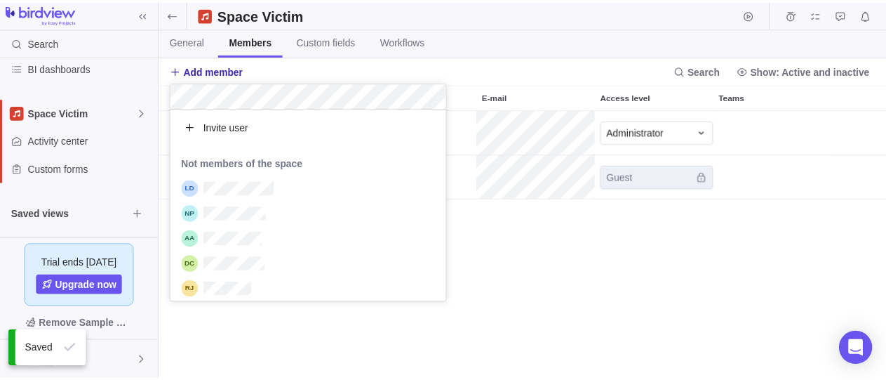
scroll to position [181, 267]
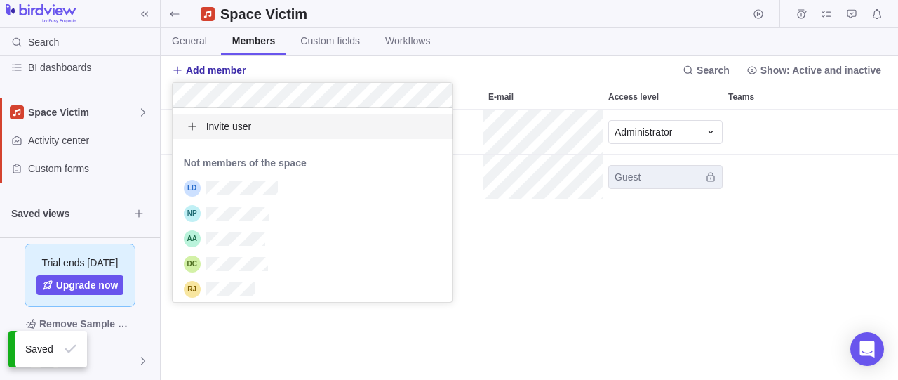
click at [236, 126] on span "Invite user" at bounding box center [229, 126] width 46 height 14
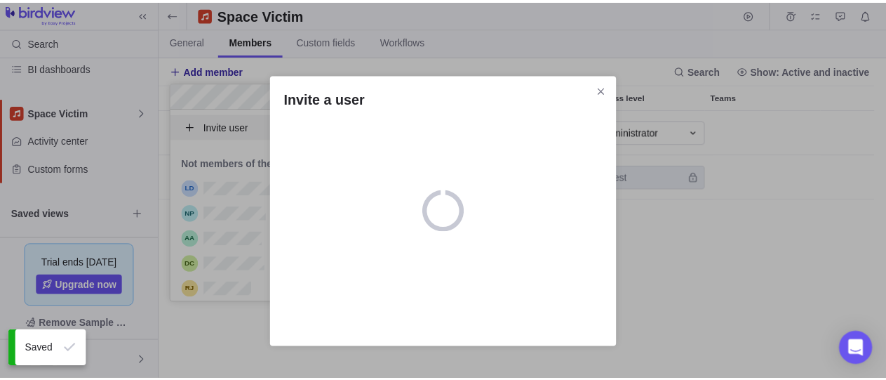
scroll to position [13, 13]
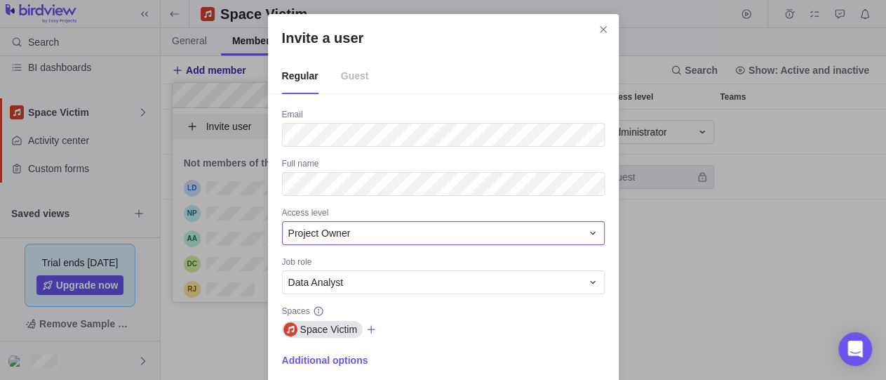
click at [360, 232] on div "Project Owner" at bounding box center [434, 233] width 293 height 14
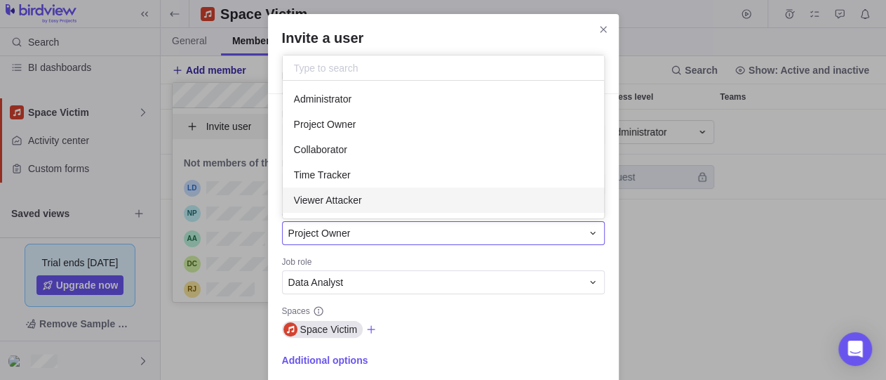
scroll to position [125, 309]
click at [389, 201] on div "Viewer Attacker" at bounding box center [444, 199] width 322 height 25
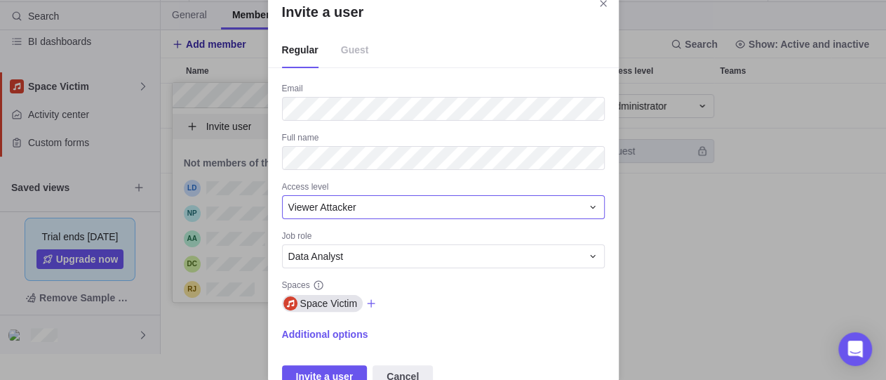
scroll to position [41, 0]
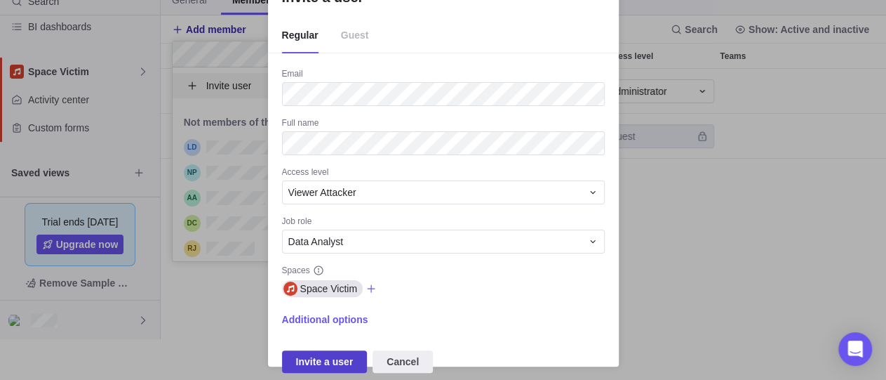
click at [326, 358] on span "Invite a user" at bounding box center [325, 361] width 58 height 17
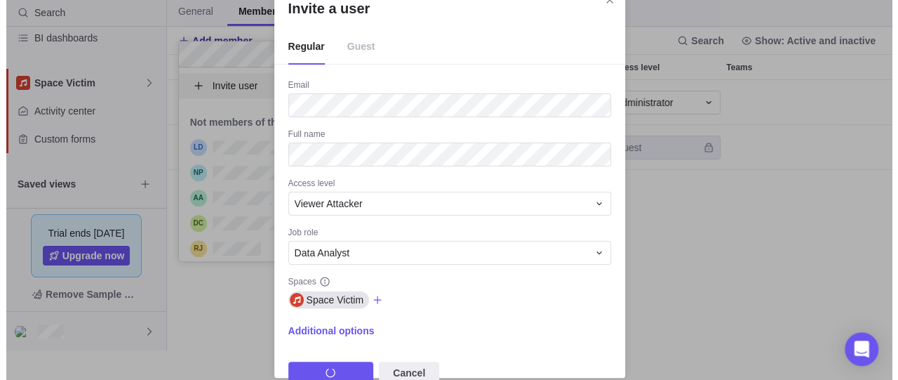
scroll to position [0, 0]
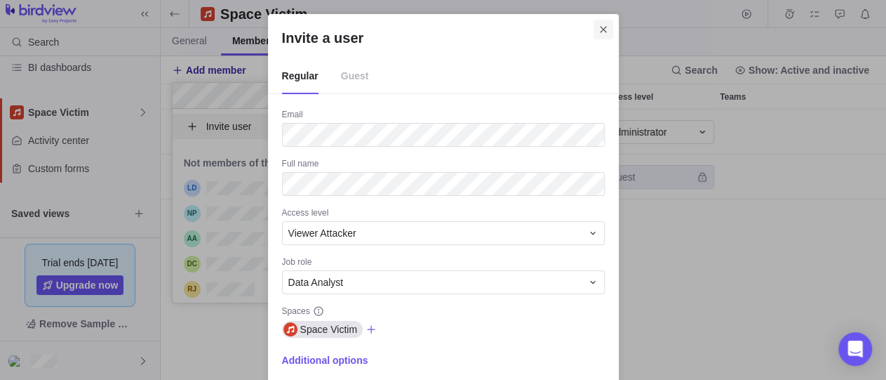
click at [601, 32] on icon "Close" at bounding box center [603, 29] width 6 height 6
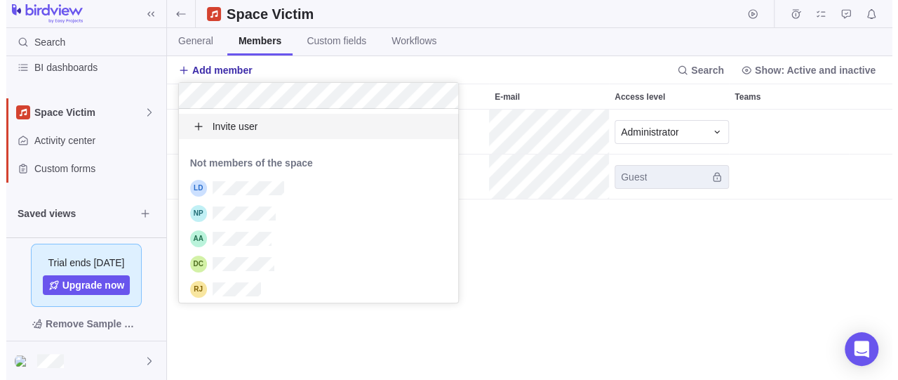
scroll to position [258, 725]
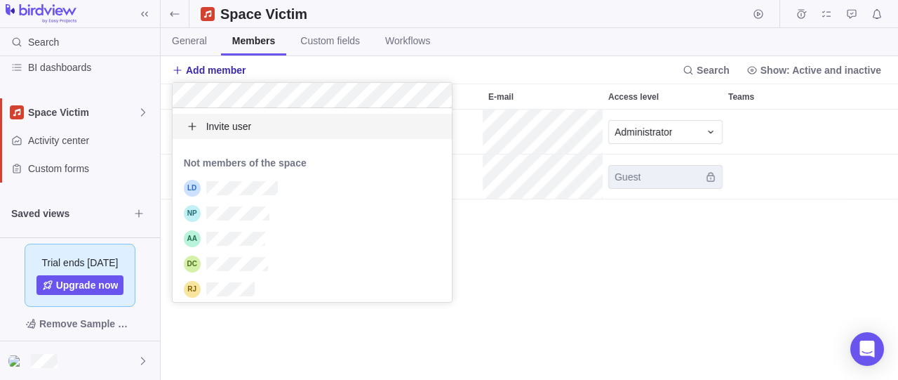
click at [525, 249] on body "Search Time logs history Resources Reports Dashboard BI dashboards Space Victim…" at bounding box center [449, 190] width 898 height 380
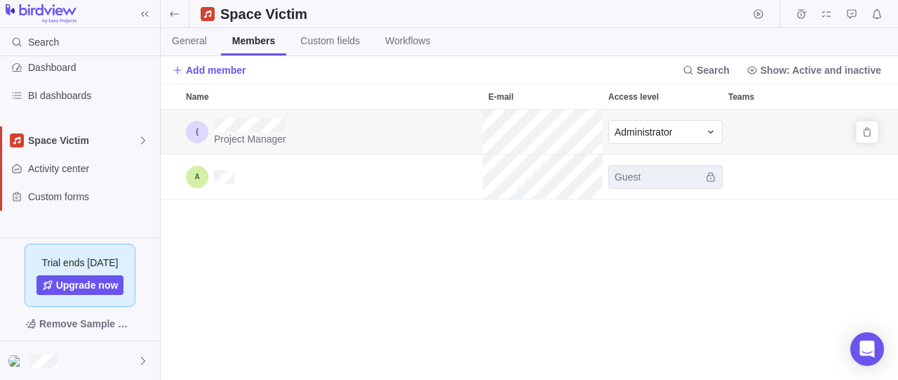
scroll to position [258, 725]
click at [227, 58] on div "Add member Search Show: Active and inactive" at bounding box center [529, 69] width 737 height 27
click at [224, 69] on span "Add member" at bounding box center [216, 70] width 60 height 14
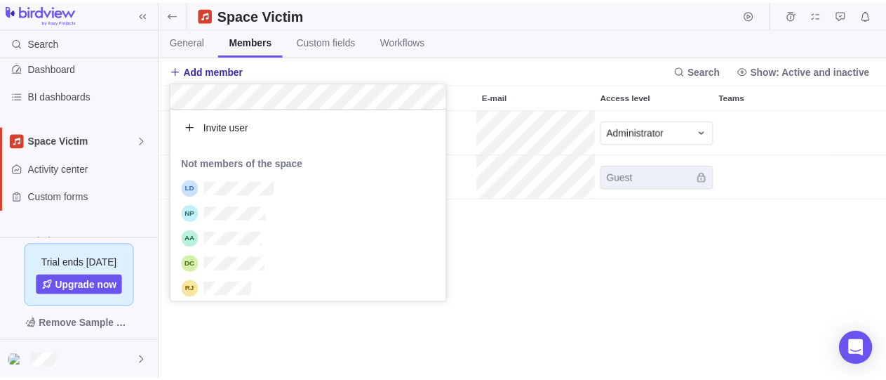
scroll to position [181, 267]
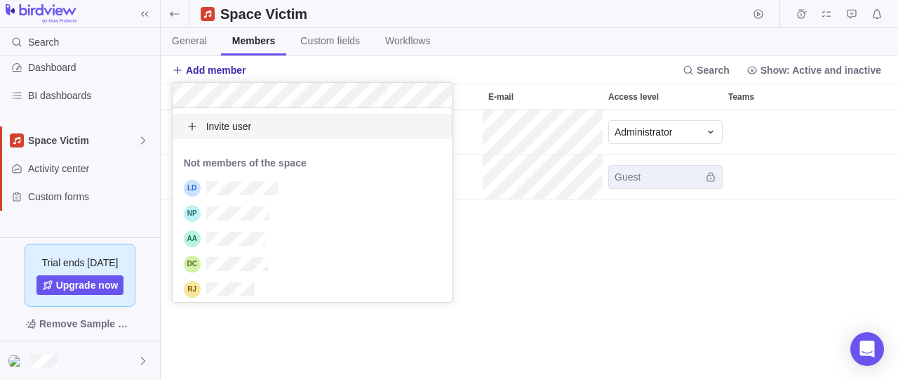
click at [273, 128] on div "Invite user" at bounding box center [313, 126] width 280 height 25
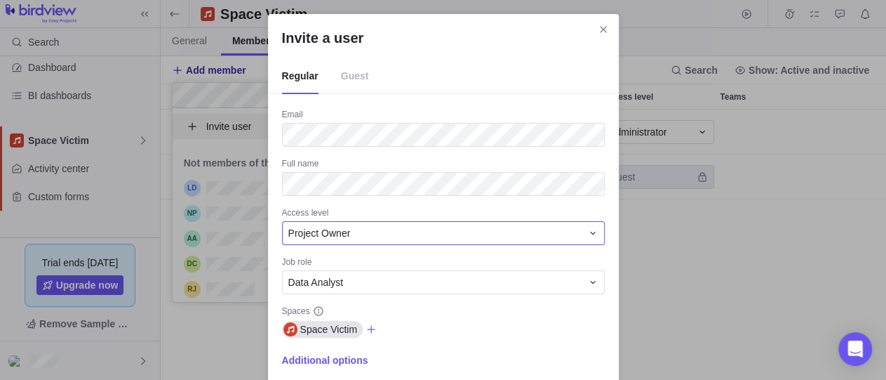
click at [395, 234] on div "Project Owner" at bounding box center [434, 233] width 293 height 14
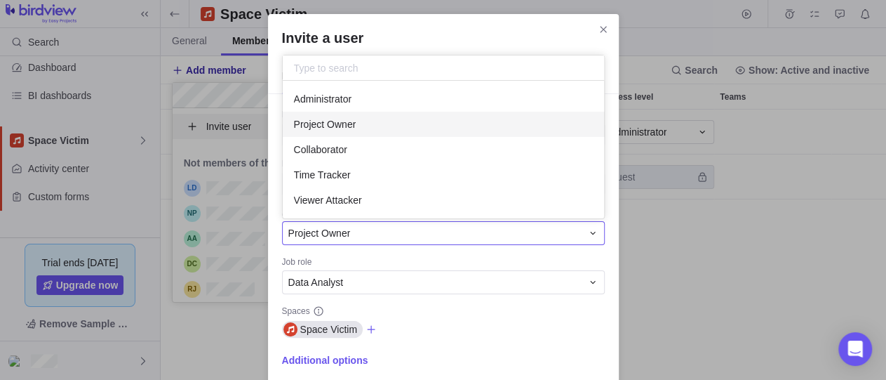
scroll to position [125, 309]
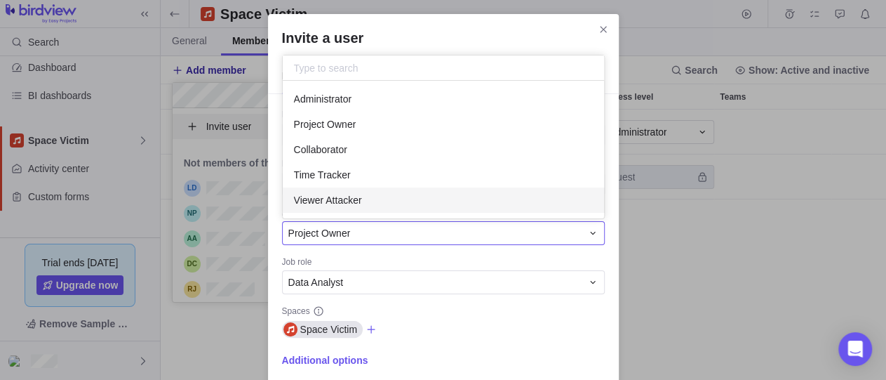
click at [409, 201] on div "Viewer Attacker" at bounding box center [444, 199] width 322 height 25
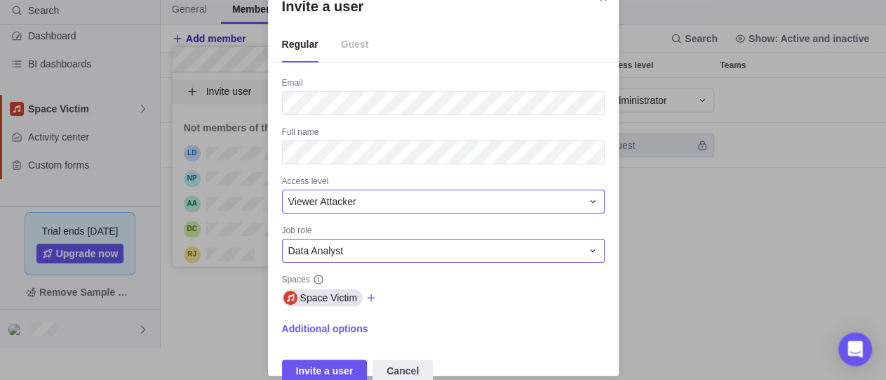
scroll to position [41, 0]
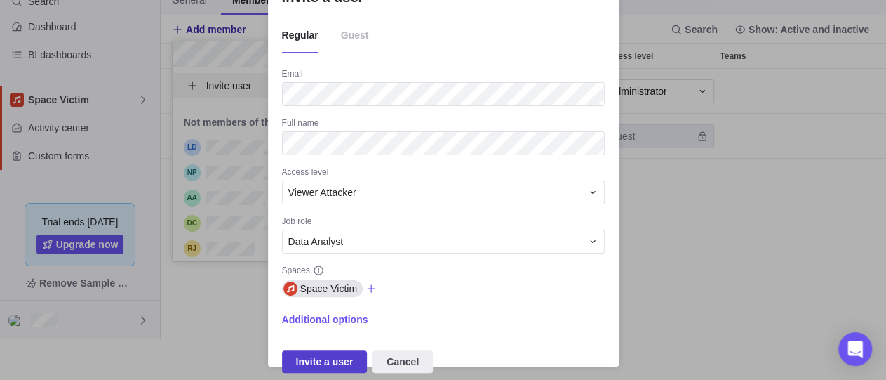
click at [340, 356] on span "Invite a user" at bounding box center [325, 361] width 58 height 17
click at [401, 361] on span "Cancel" at bounding box center [403, 361] width 32 height 17
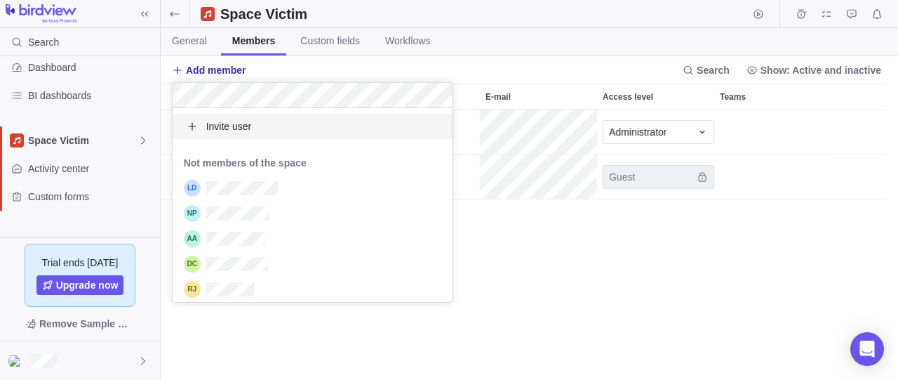
scroll to position [258, 725]
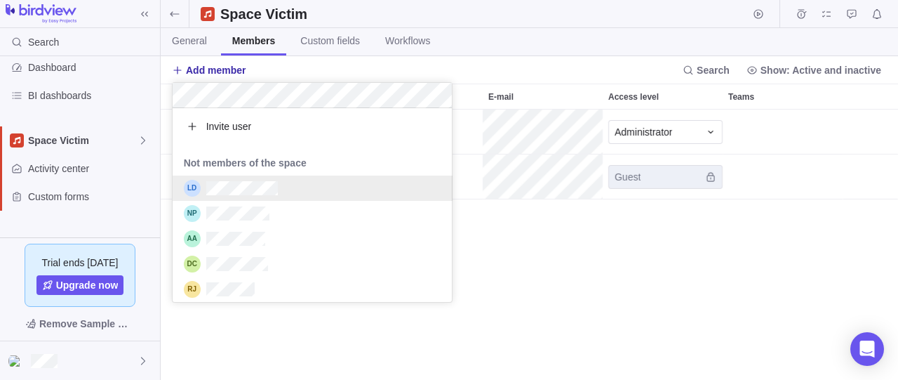
click at [594, 242] on body "Search Time logs history Resources Reports Dashboard BI dashboards Space Victim…" at bounding box center [449, 190] width 898 height 380
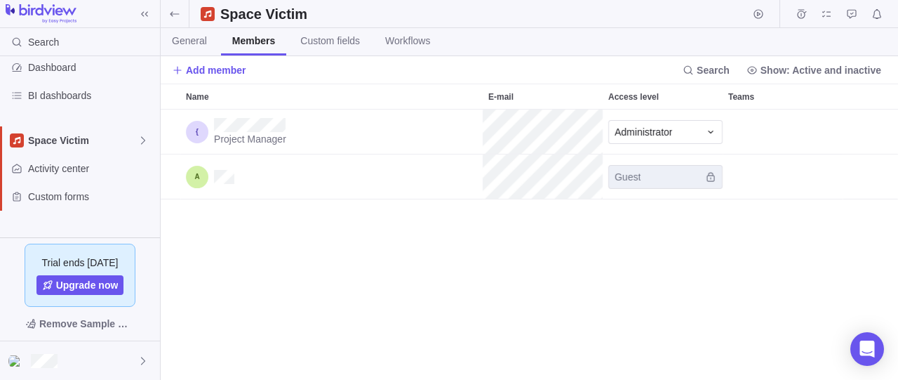
scroll to position [98, 0]
click at [224, 75] on span "Add member" at bounding box center [216, 70] width 60 height 14
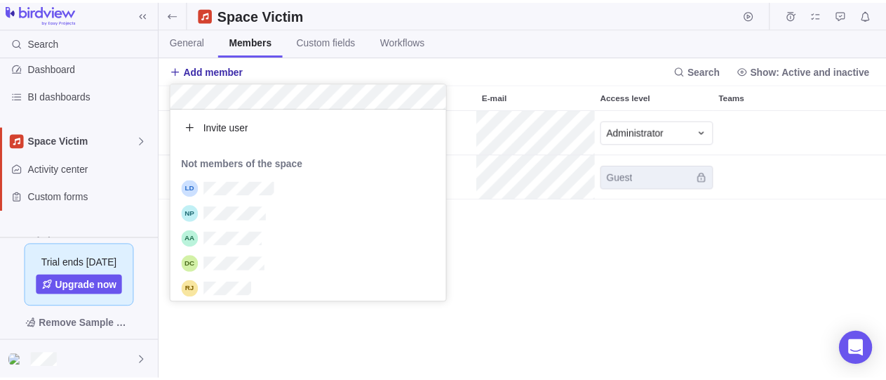
scroll to position [181, 267]
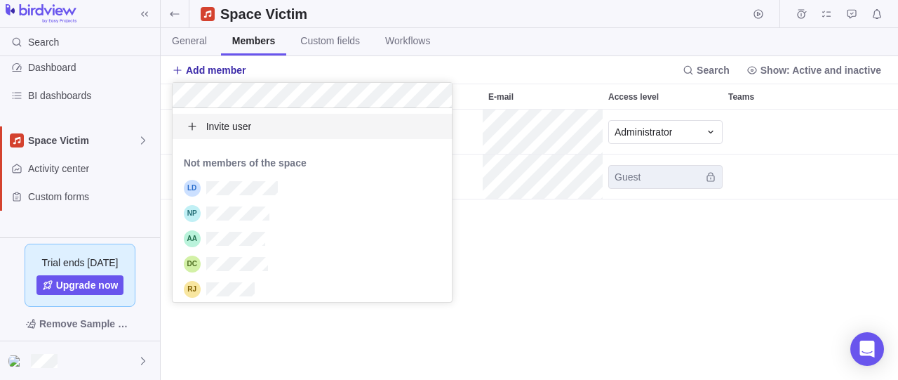
click at [279, 130] on div "Invite user" at bounding box center [313, 126] width 280 height 25
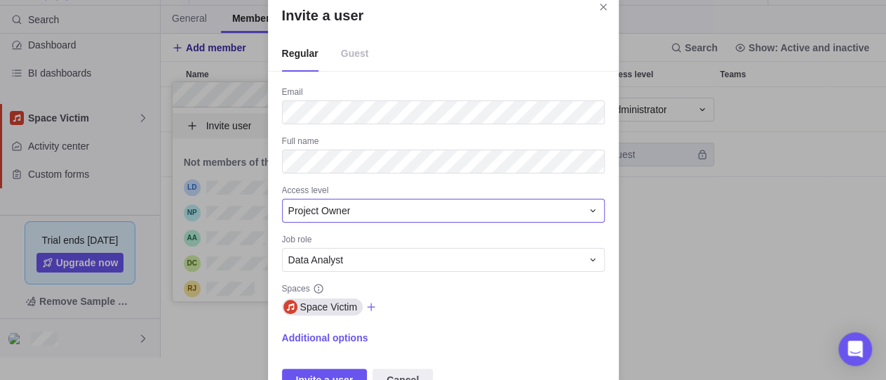
scroll to position [41, 0]
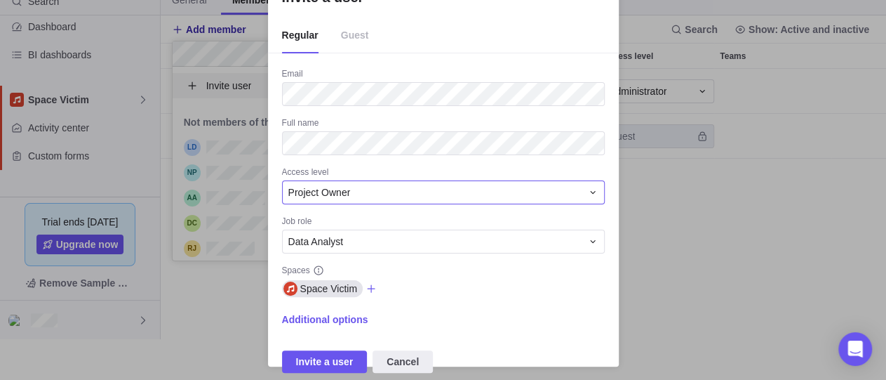
click at [403, 197] on div "Project Owner" at bounding box center [434, 192] width 293 height 14
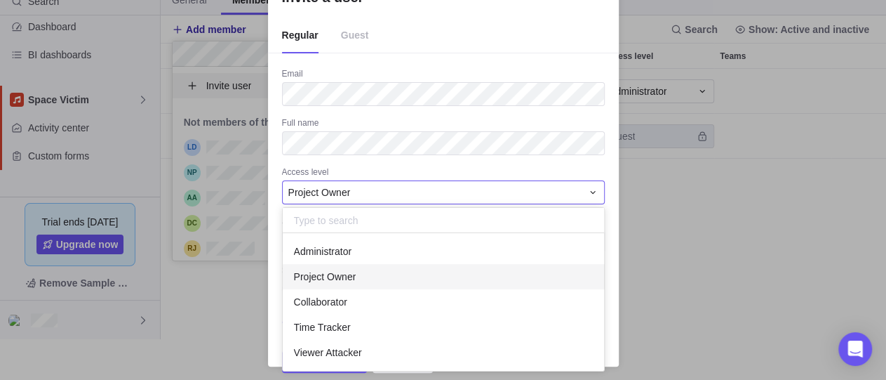
scroll to position [125, 309]
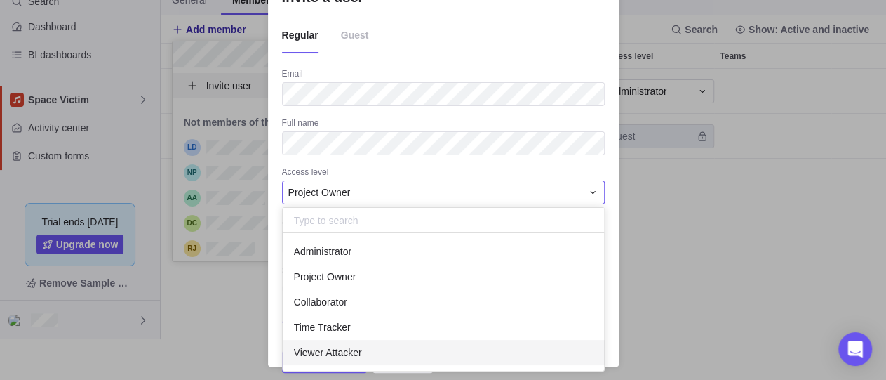
click at [333, 347] on span "Viewer Attacker" at bounding box center [328, 352] width 68 height 14
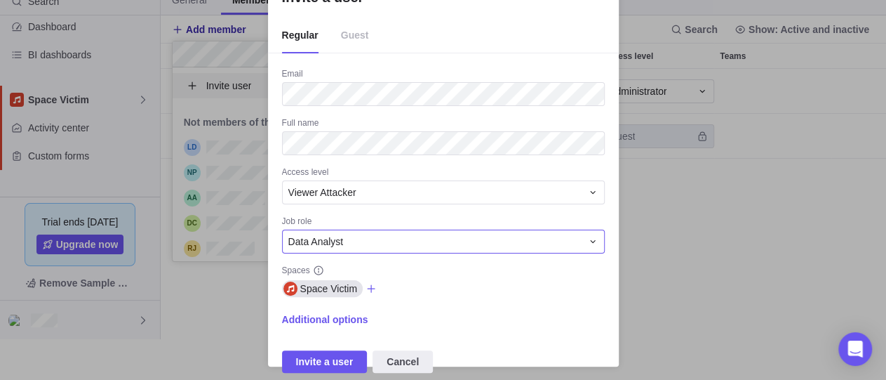
click at [392, 246] on div "Data Analyst" at bounding box center [434, 241] width 293 height 14
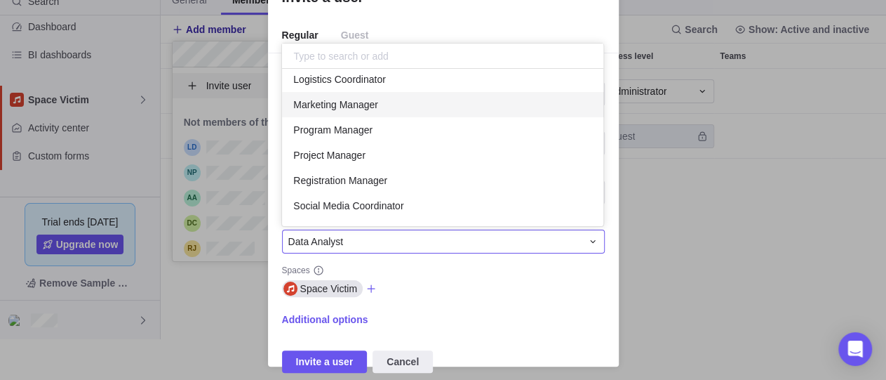
scroll to position [81, 0]
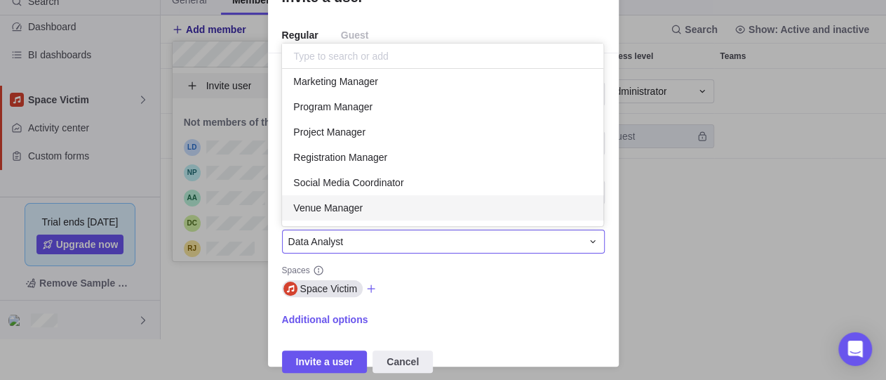
click at [463, 284] on div "Invite a user Regular Guest Email Full name Access level Viewer Attacker Job ro…" at bounding box center [443, 169] width 886 height 421
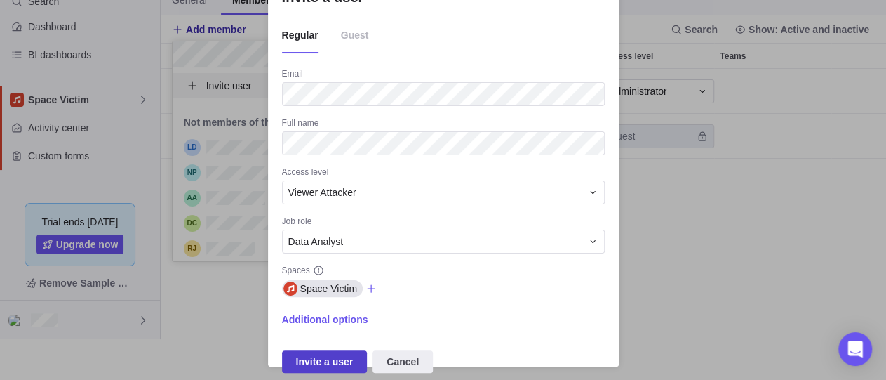
click at [328, 367] on span "Invite a user" at bounding box center [325, 361] width 58 height 17
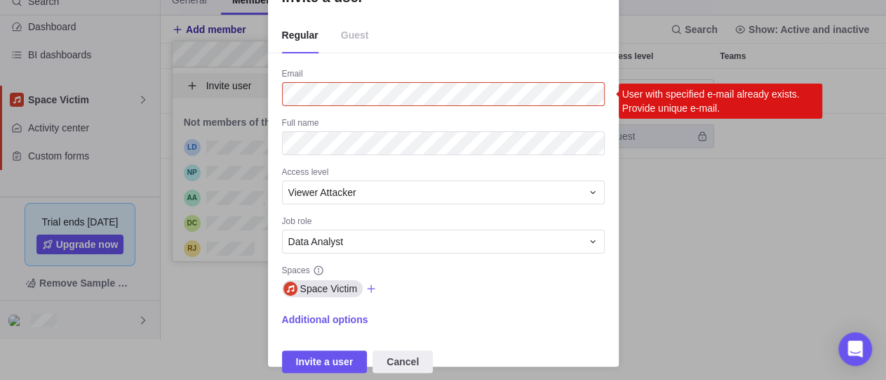
drag, startPoint x: 819, startPoint y: 286, endPoint x: 704, endPoint y: 266, distance: 116.7
click at [818, 286] on div "Invite a user Regular Guest Email User with specified e-mail already exists. Pr…" at bounding box center [443, 169] width 886 height 421
click at [807, 64] on div "Invite a user Regular Guest Email User with specified e-mail already exists. Pr…" at bounding box center [443, 169] width 886 height 421
click at [408, 352] on span "Cancel" at bounding box center [403, 361] width 60 height 22
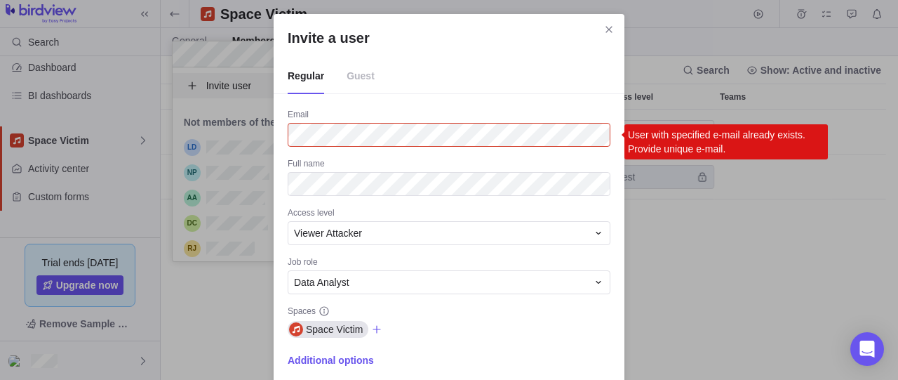
scroll to position [258, 725]
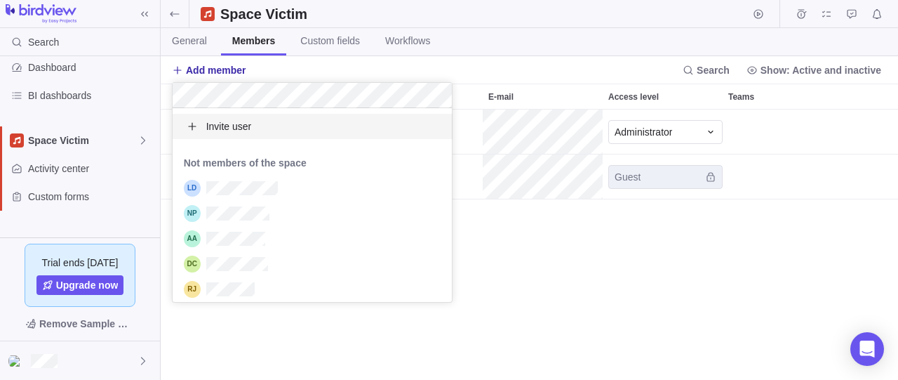
click at [572, 261] on body "Search Time logs history Resources Reports Dashboard BI dashboards Space Victim…" at bounding box center [449, 190] width 898 height 380
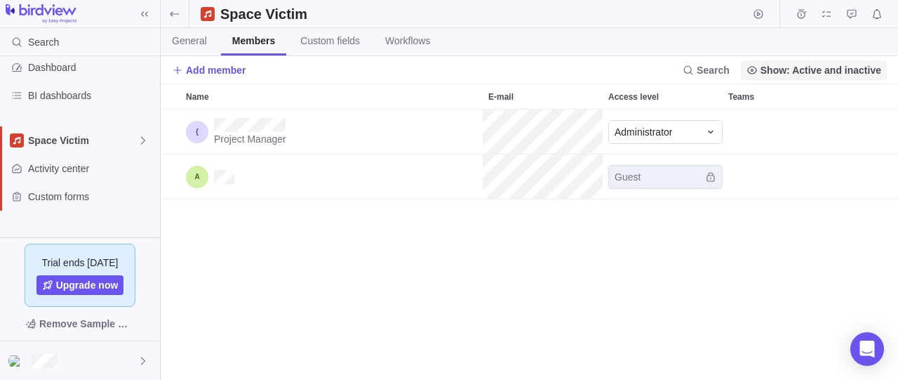
click at [786, 76] on span "Show: Active and inactive" at bounding box center [820, 70] width 121 height 14
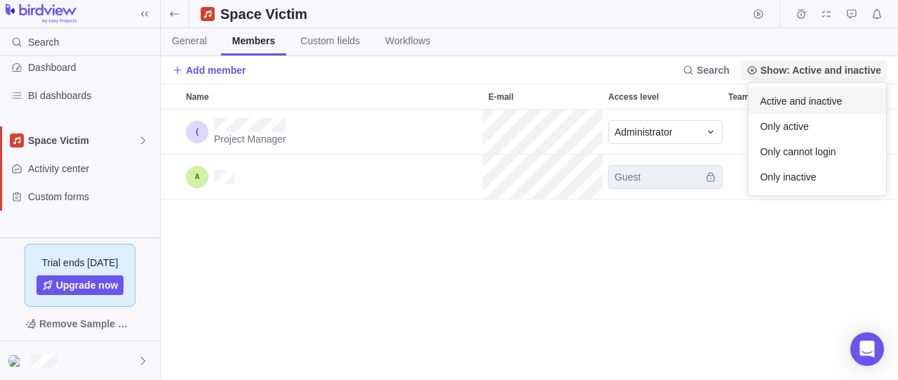
click at [786, 76] on span "Show: Active and inactive" at bounding box center [820, 70] width 121 height 14
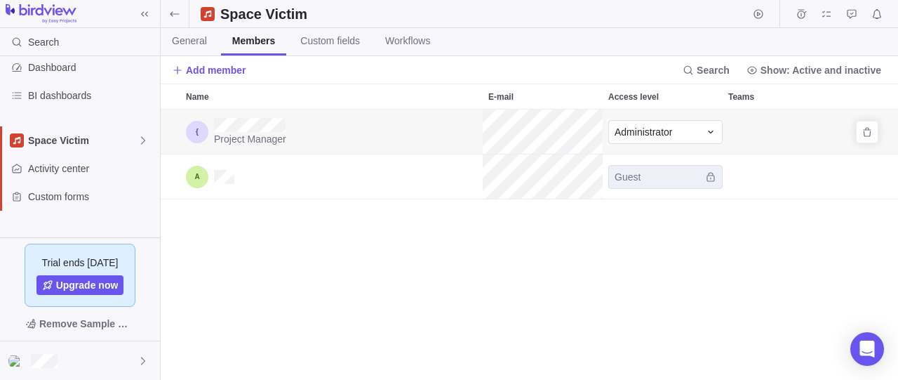
scroll to position [258, 725]
click at [221, 67] on span "Add member" at bounding box center [216, 70] width 60 height 14
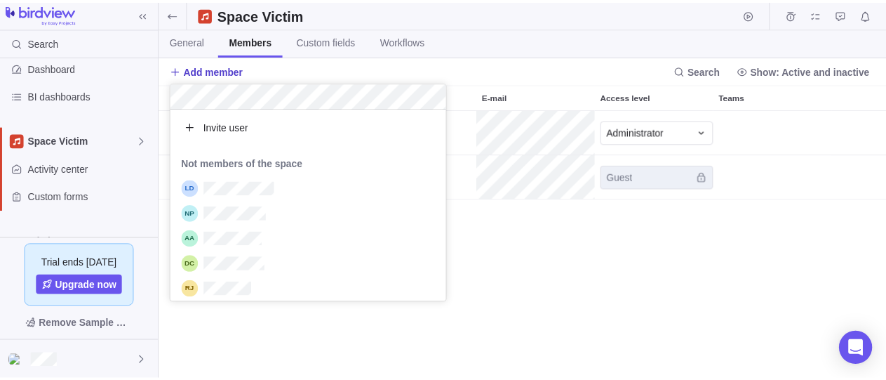
scroll to position [181, 267]
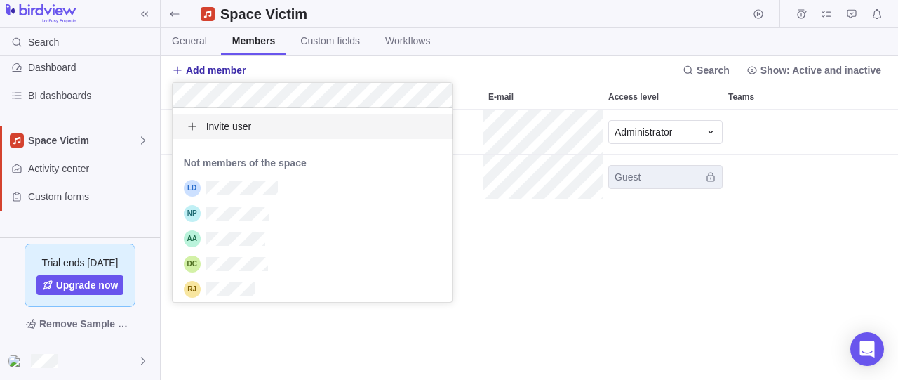
click at [285, 122] on div "Invite user" at bounding box center [313, 126] width 280 height 25
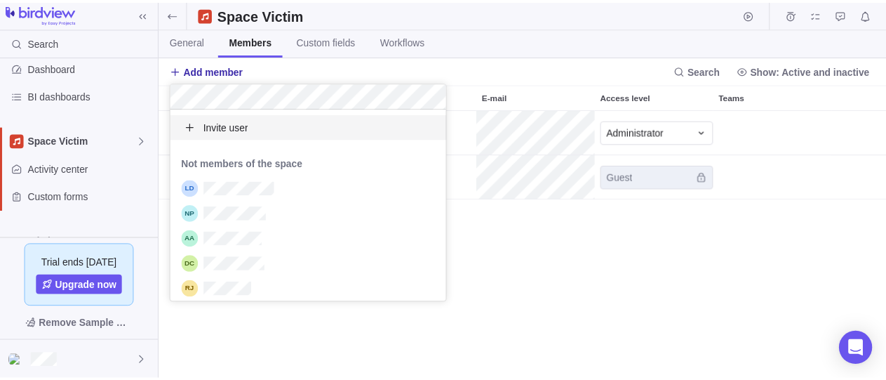
scroll to position [13, 13]
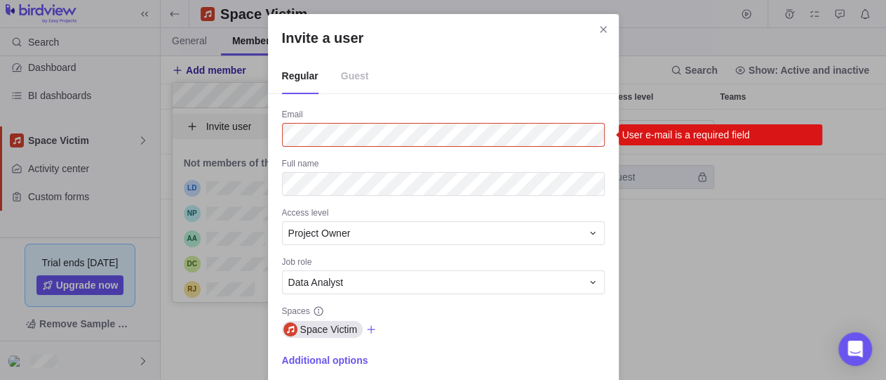
click at [356, 81] on span "Guest" at bounding box center [355, 76] width 28 height 35
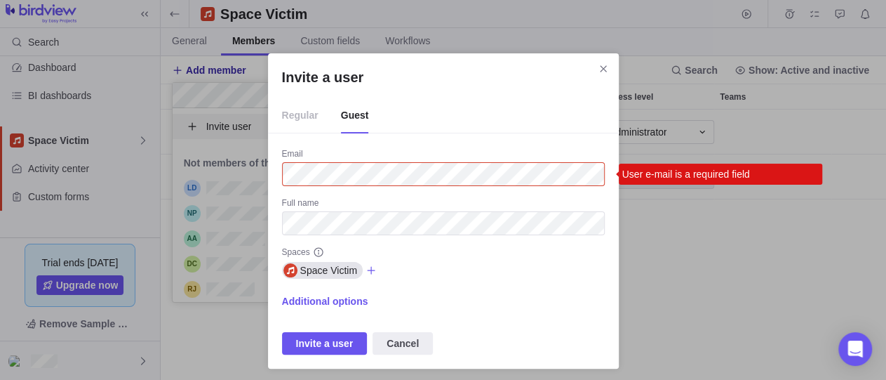
drag, startPoint x: 300, startPoint y: 121, endPoint x: 308, endPoint y: 120, distance: 8.5
click at [300, 120] on span "Regular" at bounding box center [300, 115] width 36 height 35
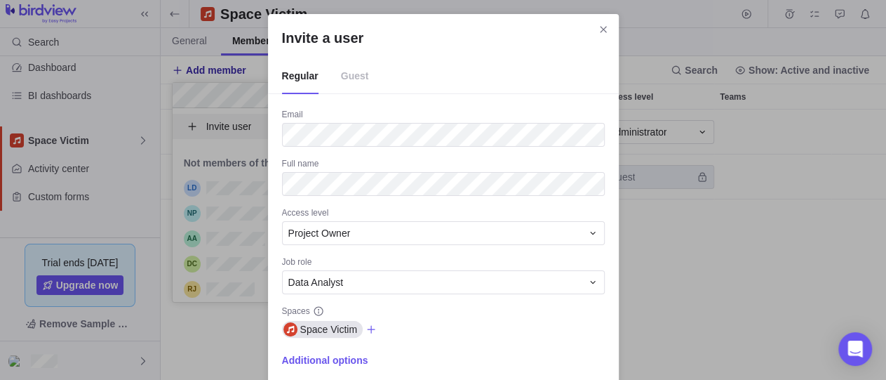
click at [321, 204] on div "Email Full name Access level Project Owner Job role Data Analyst Spaces Space V…" at bounding box center [443, 261] width 323 height 304
click at [326, 236] on span "Project Owner" at bounding box center [319, 233] width 62 height 14
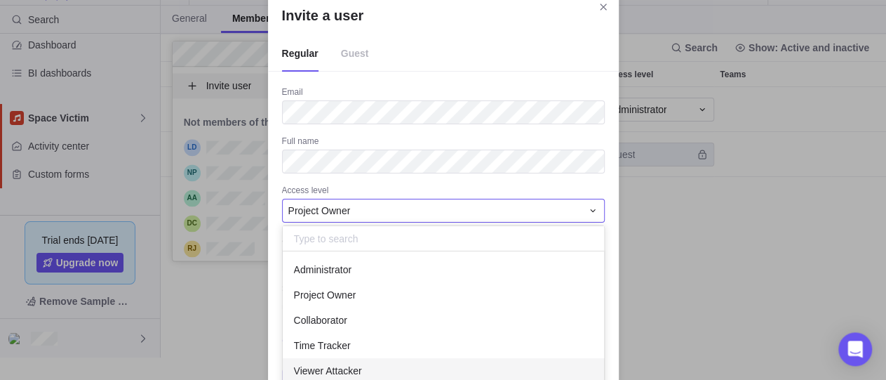
scroll to position [41, 0]
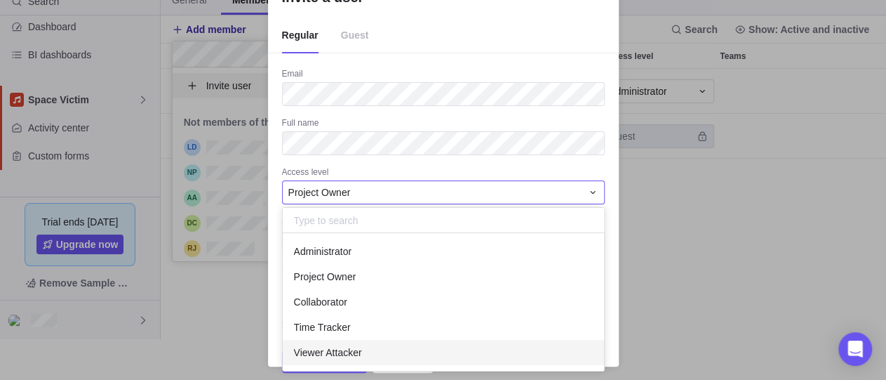
click at [333, 351] on span "Viewer Attacker" at bounding box center [328, 352] width 68 height 14
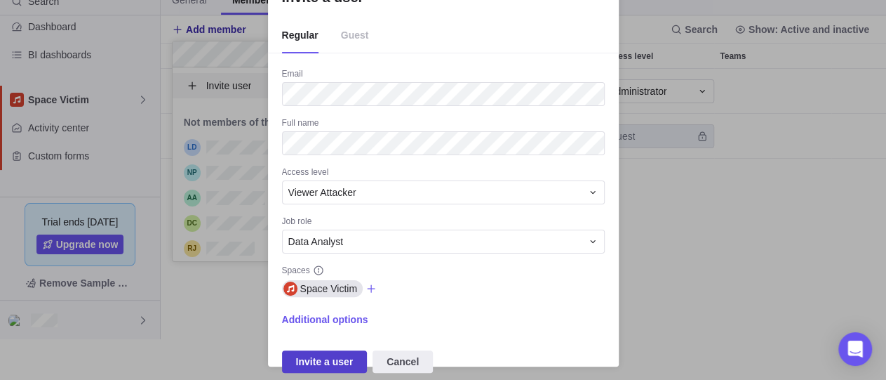
click at [318, 359] on span "Invite a user" at bounding box center [325, 361] width 58 height 17
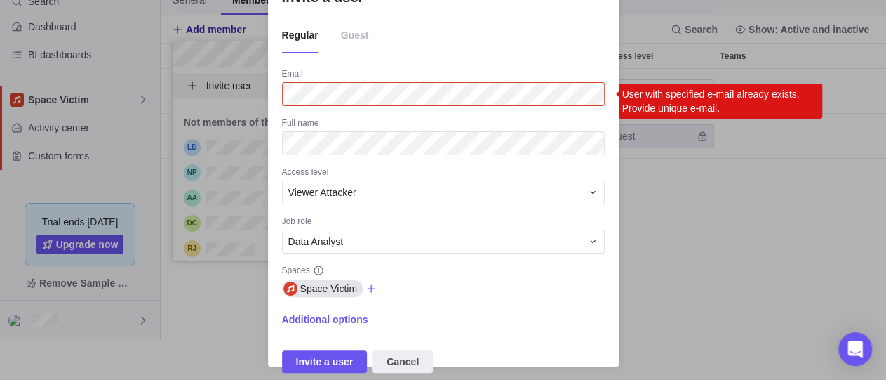
click at [406, 348] on div "Email User with specified e-mail already exists. Provide unique e-mail. Full na…" at bounding box center [443, 220] width 323 height 304
click at [391, 357] on span "Cancel" at bounding box center [403, 361] width 32 height 17
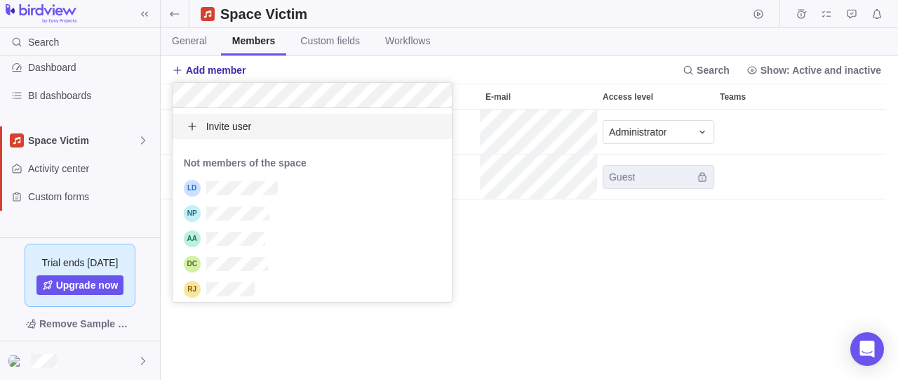
scroll to position [258, 725]
click at [572, 269] on body "Search Time logs history Resources Reports Dashboard BI dashboards Space Victim…" at bounding box center [449, 190] width 898 height 380
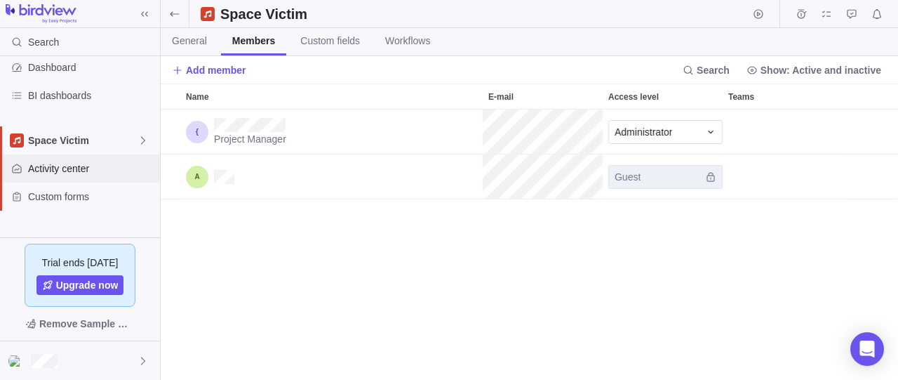
scroll to position [98, 0]
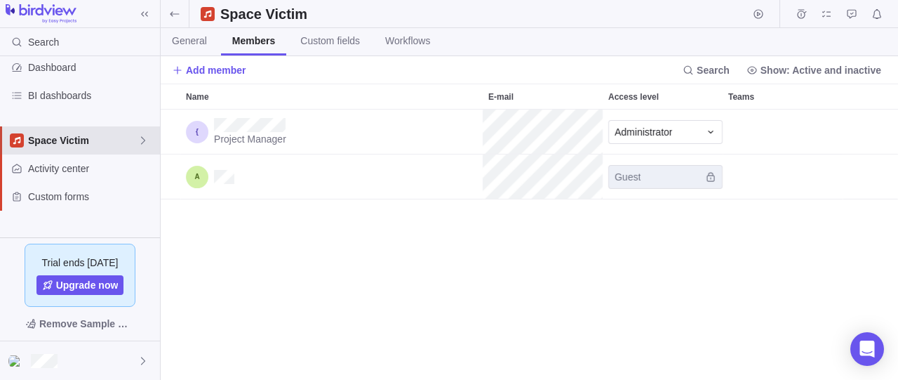
click at [138, 139] on icon at bounding box center [143, 140] width 11 height 11
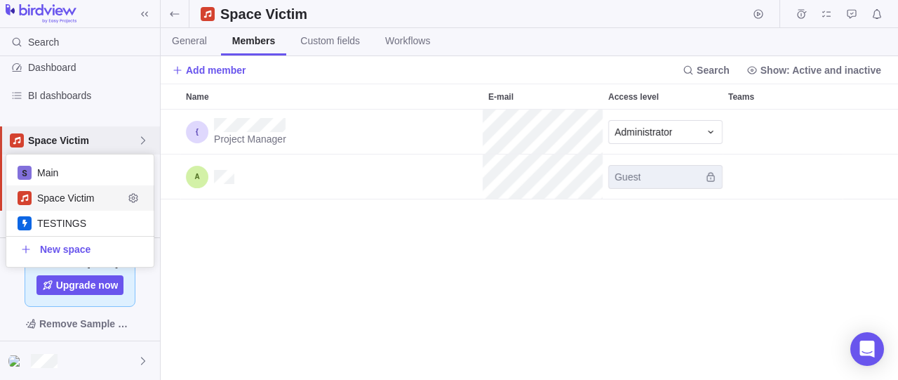
scroll to position [100, 135]
click at [110, 223] on span "TESTINGS" at bounding box center [80, 223] width 86 height 14
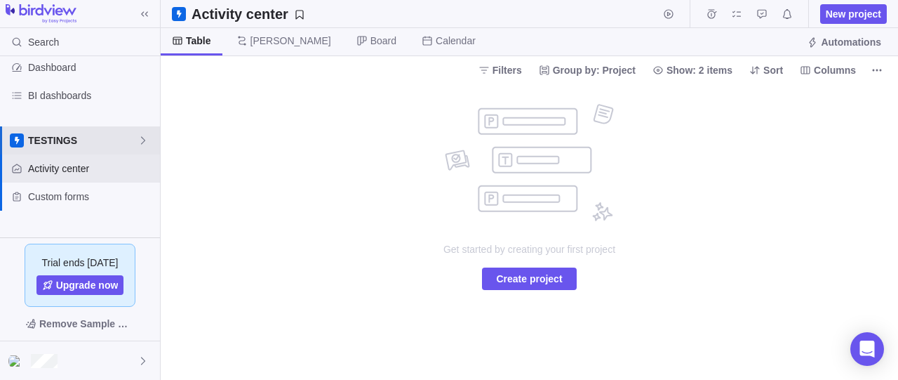
click at [150, 140] on div "TESTINGS" at bounding box center [80, 140] width 160 height 28
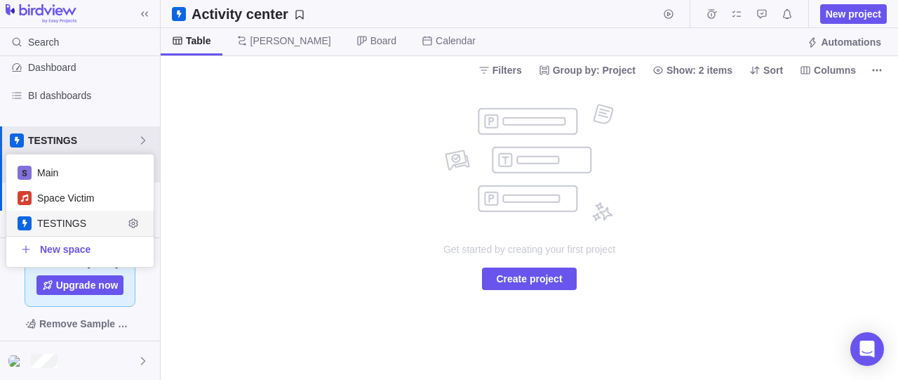
scroll to position [100, 135]
click at [138, 214] on span "Edit space settings" at bounding box center [133, 223] width 20 height 20
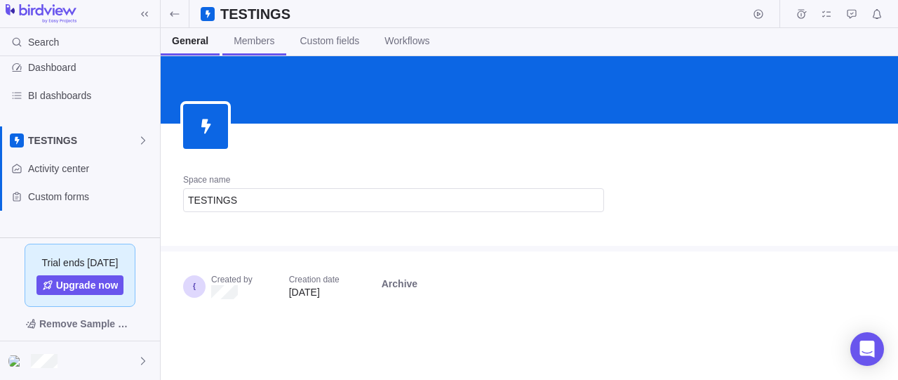
click at [267, 47] on span "Members" at bounding box center [254, 41] width 41 height 14
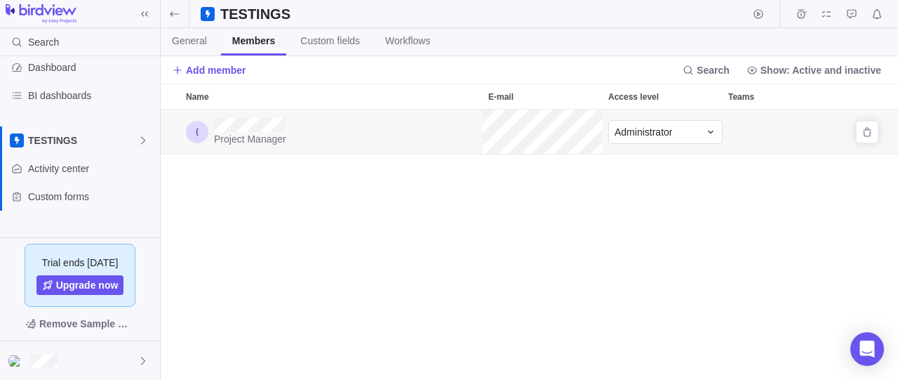
scroll to position [258, 725]
click at [213, 67] on span "Add member" at bounding box center [216, 70] width 60 height 14
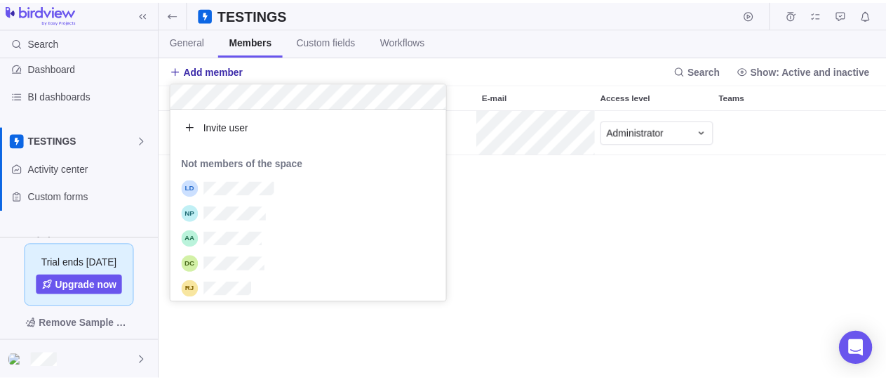
scroll to position [181, 267]
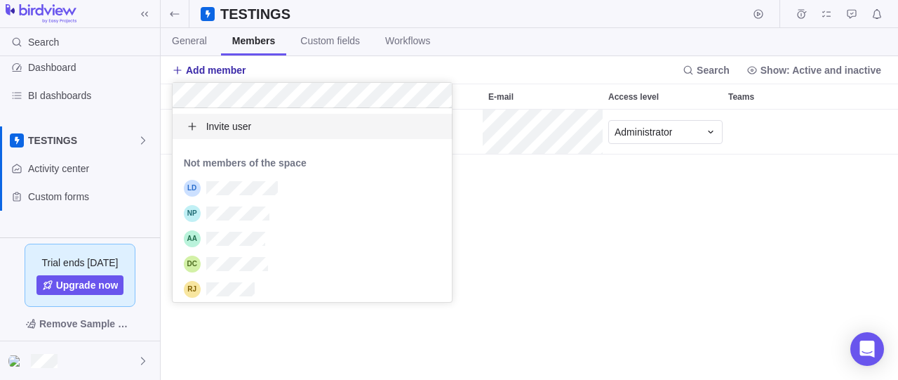
click at [274, 129] on div "Invite user" at bounding box center [313, 126] width 280 height 25
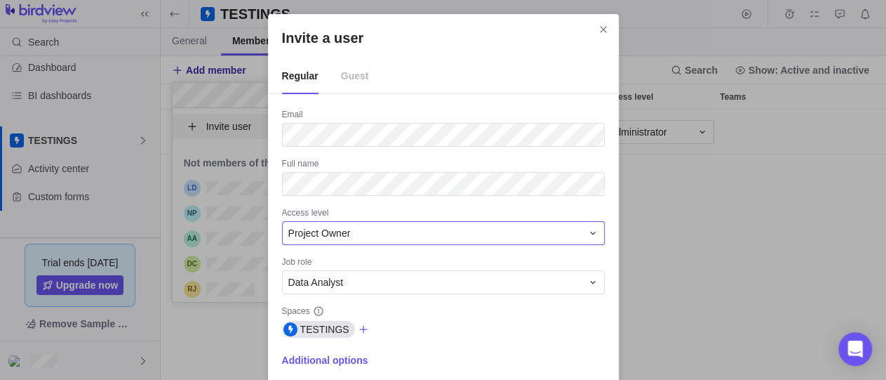
click at [363, 232] on div "Project Owner" at bounding box center [434, 233] width 293 height 14
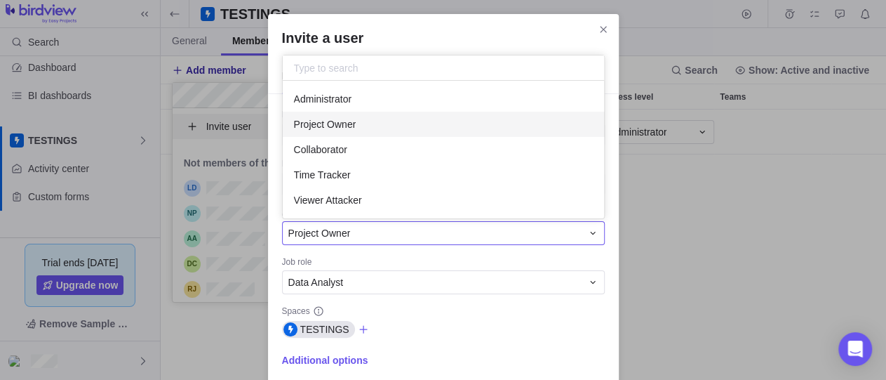
scroll to position [125, 309]
click at [338, 96] on span "Administrator" at bounding box center [323, 99] width 58 height 14
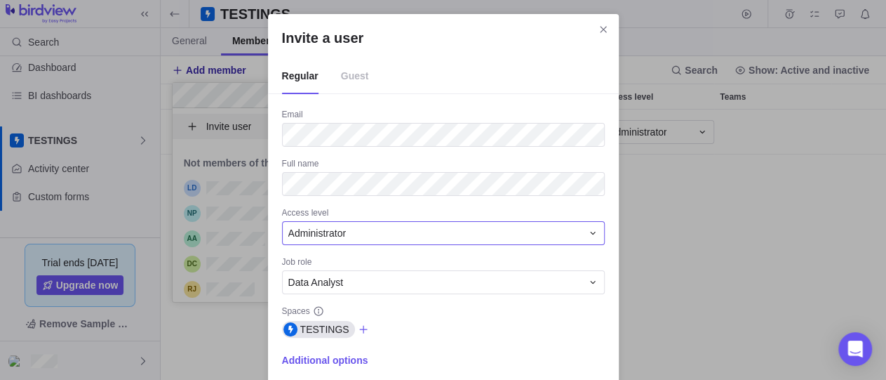
click at [326, 242] on div "Administrator" at bounding box center [443, 233] width 323 height 24
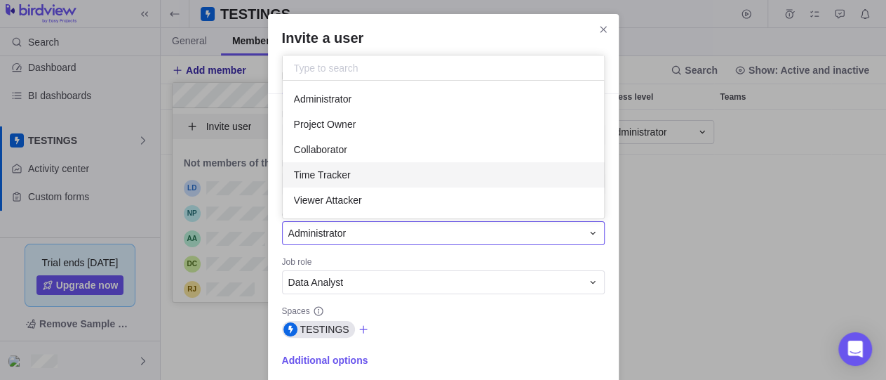
click at [351, 206] on span "Viewer Attacker" at bounding box center [328, 200] width 68 height 14
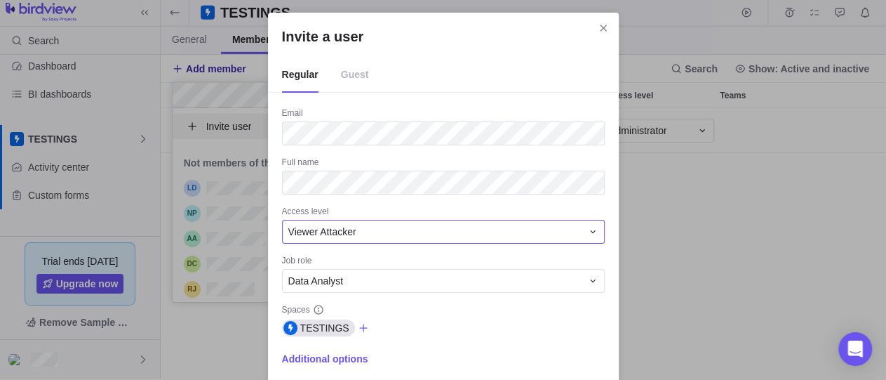
scroll to position [0, 0]
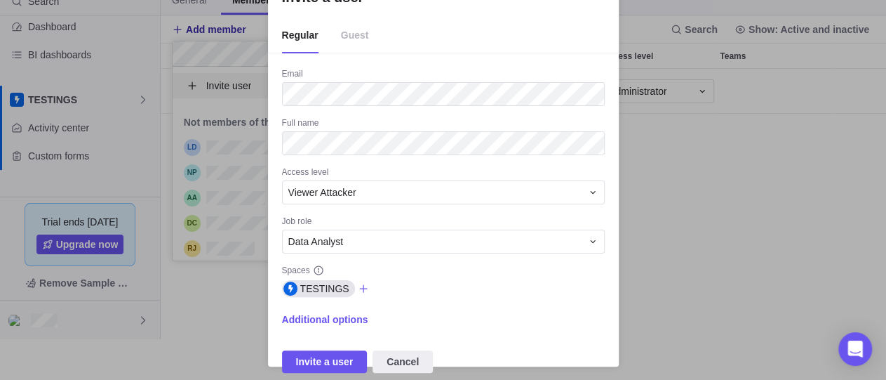
click at [339, 343] on div "Email Full name Access level Viewer Attacker Job role Data Analyst Spaces TESTI…" at bounding box center [443, 220] width 323 height 304
click at [335, 352] on span "Invite a user" at bounding box center [325, 361] width 86 height 22
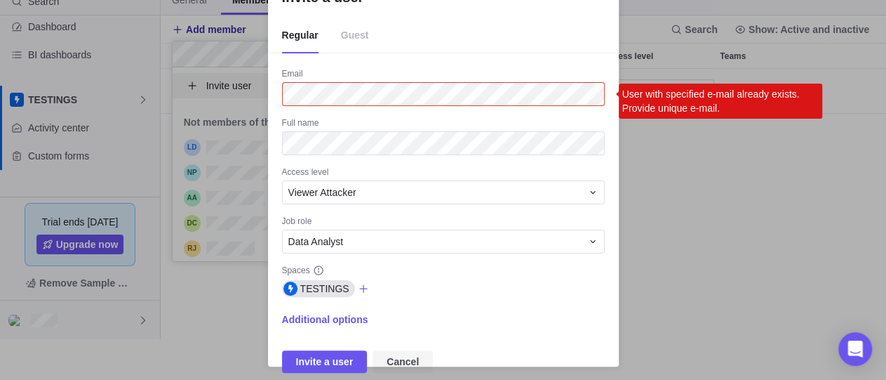
click at [401, 362] on span "Cancel" at bounding box center [403, 361] width 32 height 17
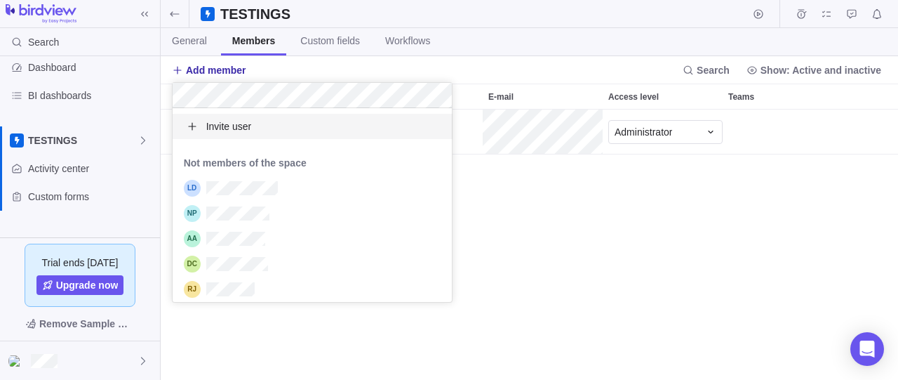
click at [333, 48] on body "Search Time logs history Resources Reports Dashboard BI dashboards TESTINGS Act…" at bounding box center [449, 190] width 898 height 380
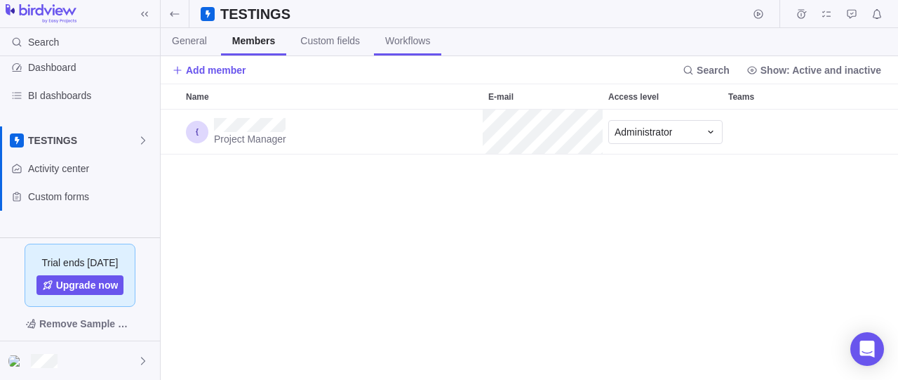
click at [416, 31] on link "Workflows" at bounding box center [407, 41] width 67 height 27
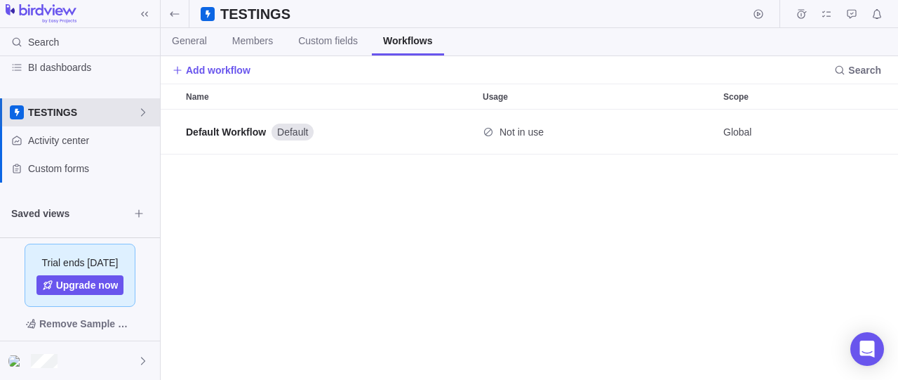
click at [147, 112] on icon at bounding box center [143, 112] width 11 height 11
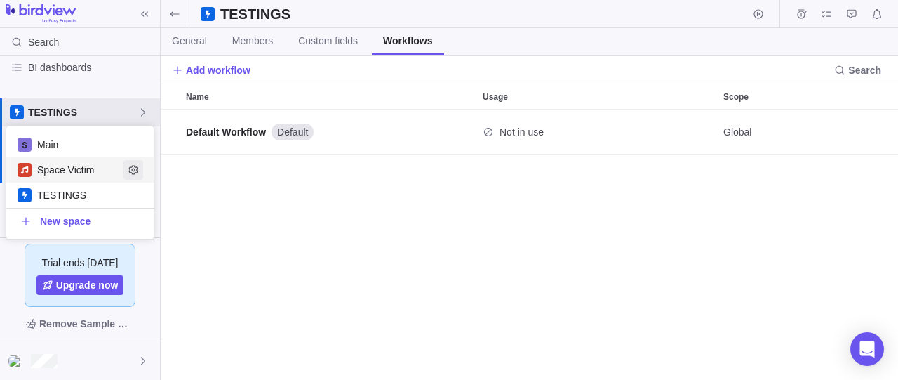
click at [134, 170] on icon "Edit space settings" at bounding box center [132, 170] width 9 height 9
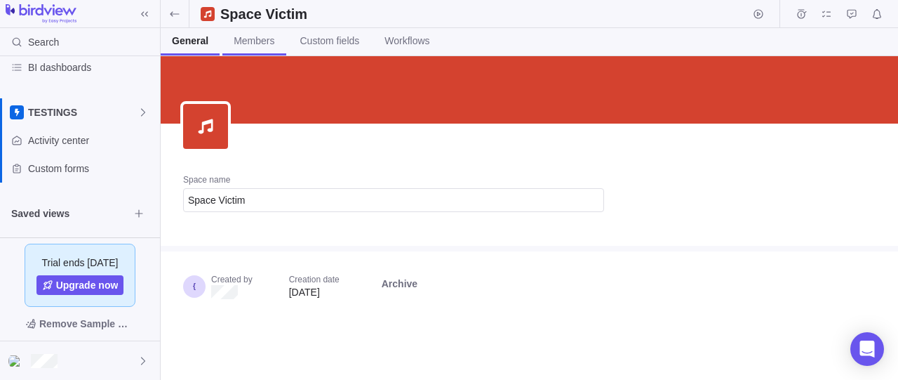
click at [269, 46] on span "Members" at bounding box center [254, 41] width 41 height 14
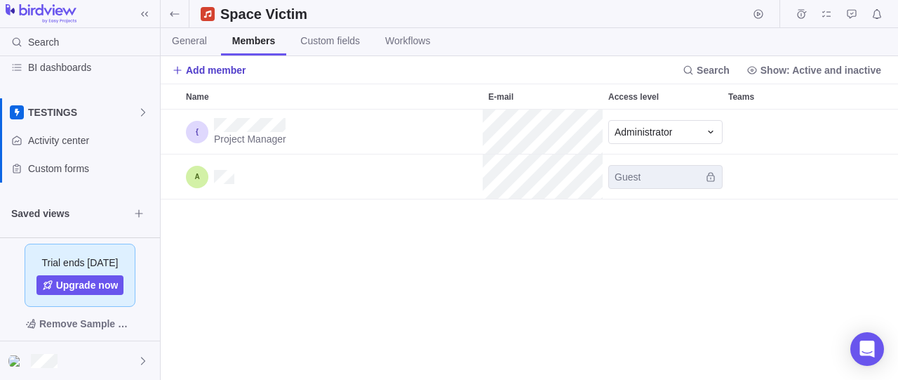
drag, startPoint x: 244, startPoint y: 74, endPoint x: 264, endPoint y: 77, distance: 20.0
click at [243, 73] on span "Add member" at bounding box center [216, 70] width 60 height 14
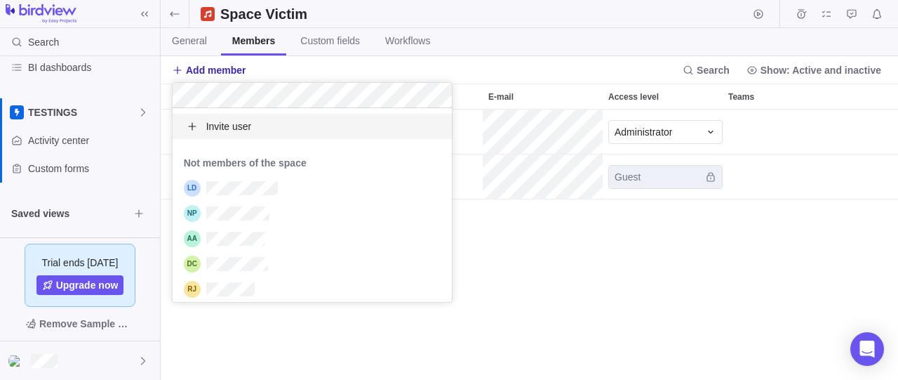
click at [279, 127] on div "Invite user" at bounding box center [313, 126] width 280 height 25
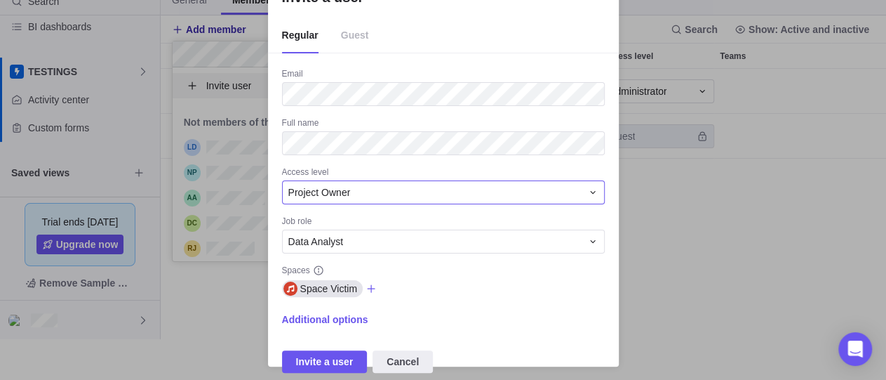
click at [370, 192] on div "Project Owner" at bounding box center [434, 192] width 293 height 14
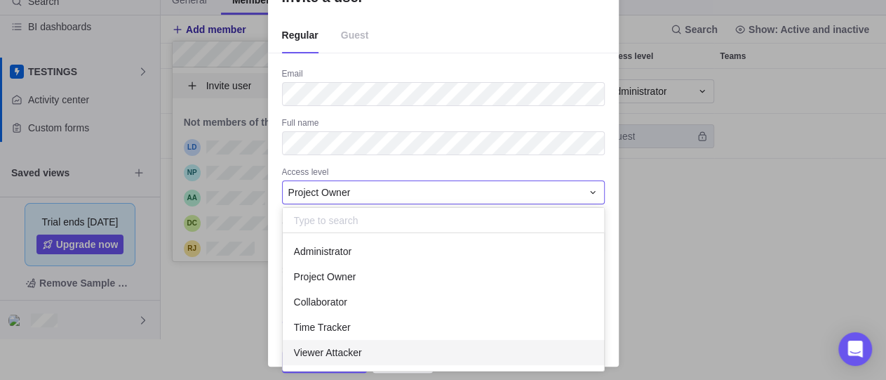
click at [344, 351] on span "Viewer Attacker" at bounding box center [328, 352] width 68 height 14
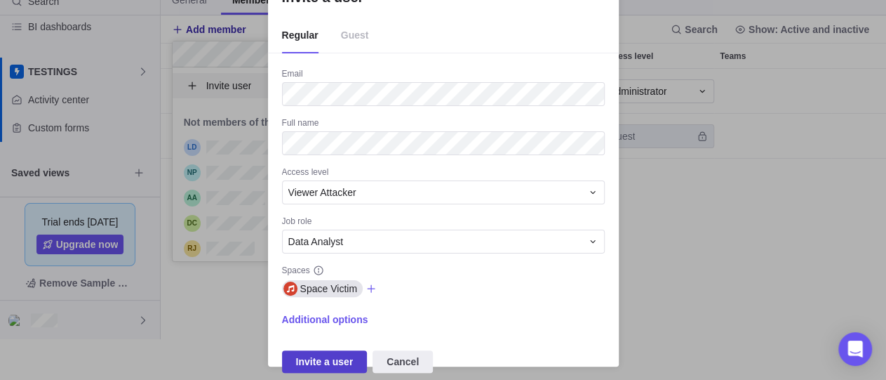
click at [340, 358] on span "Invite a user" at bounding box center [325, 361] width 58 height 17
